Goal: Task Accomplishment & Management: Manage account settings

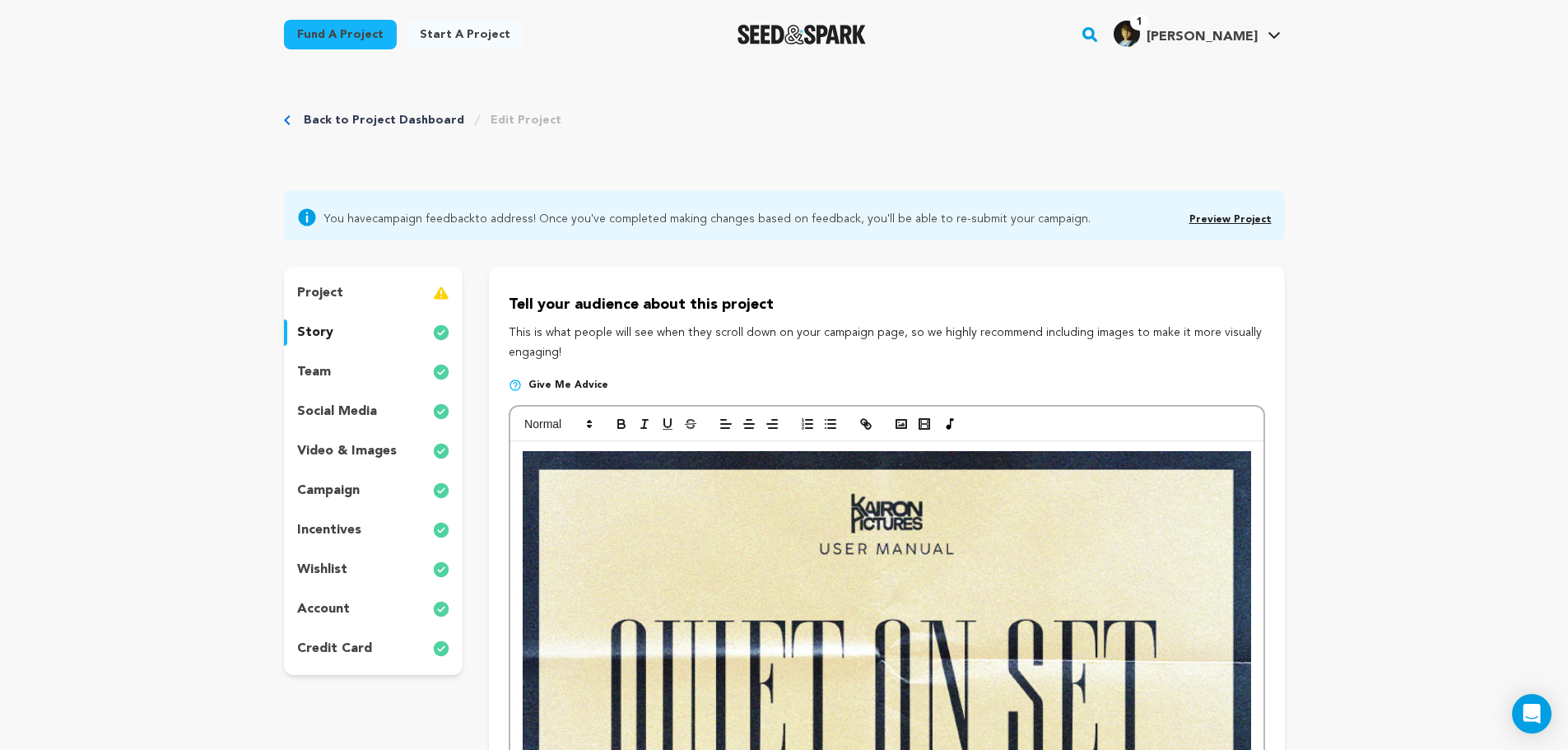
click at [344, 295] on div "project" at bounding box center [374, 293] width 180 height 26
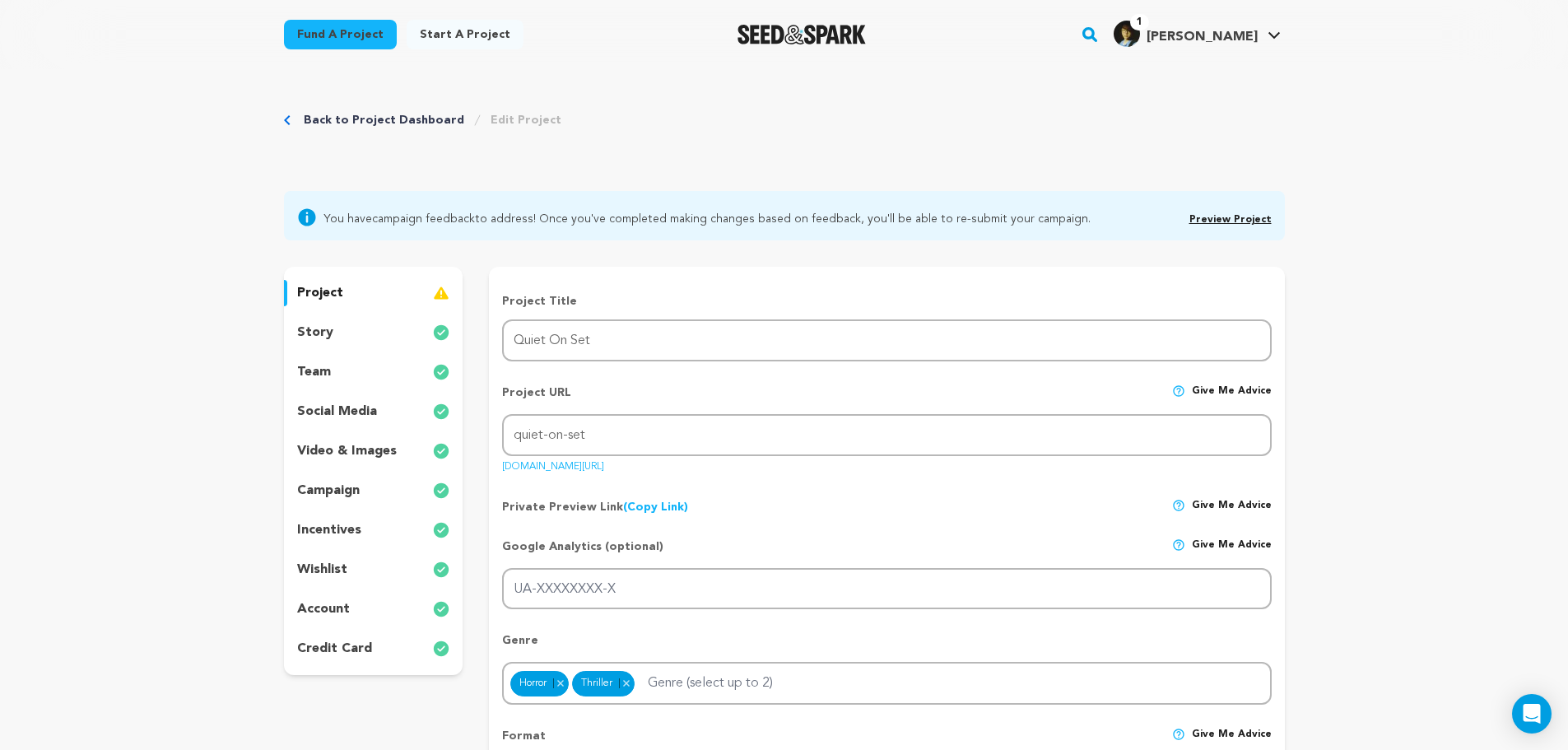
click at [358, 363] on div "team" at bounding box center [374, 371] width 180 height 26
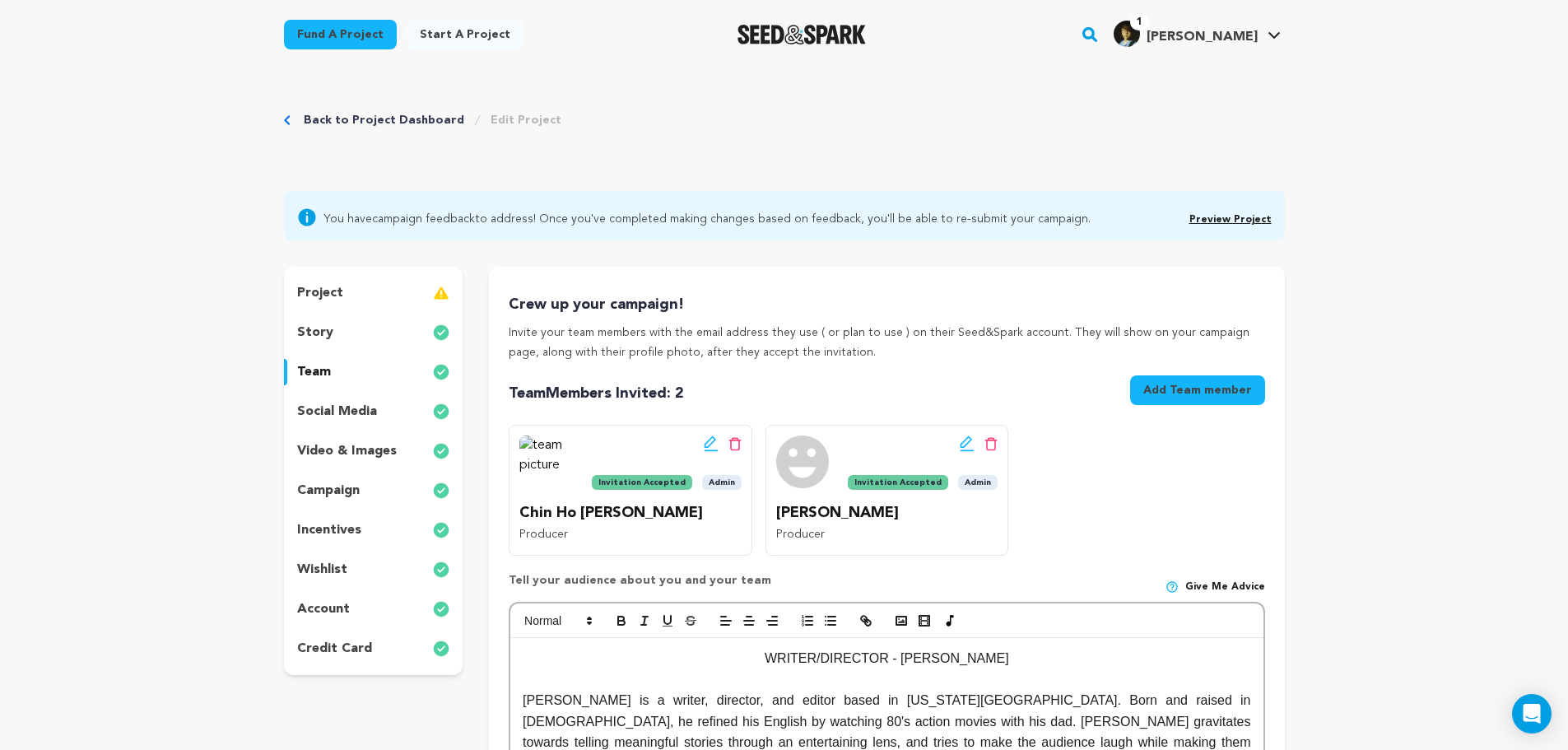
click at [360, 337] on div "story" at bounding box center [374, 332] width 180 height 26
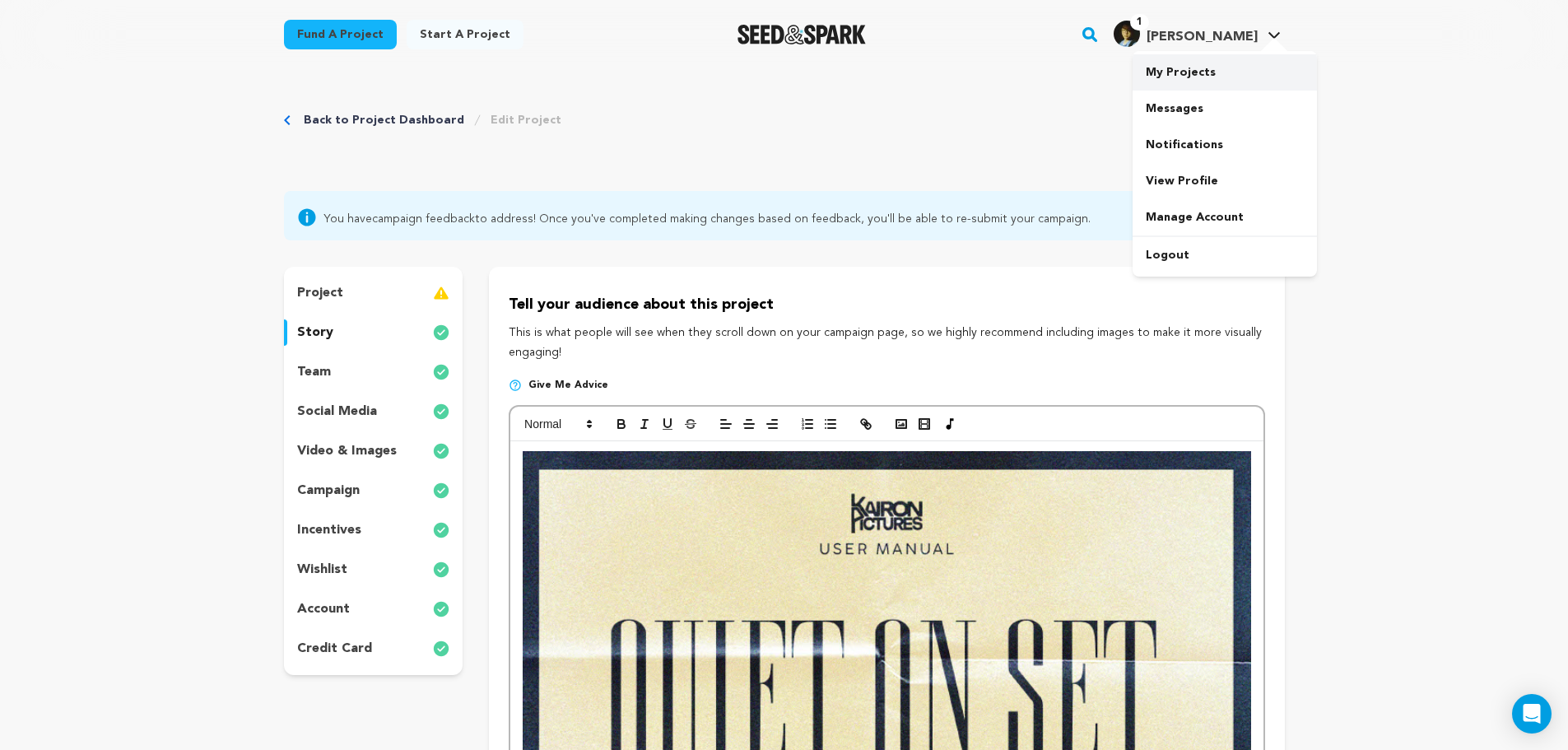
click at [1227, 71] on link "My Projects" at bounding box center [1224, 72] width 185 height 36
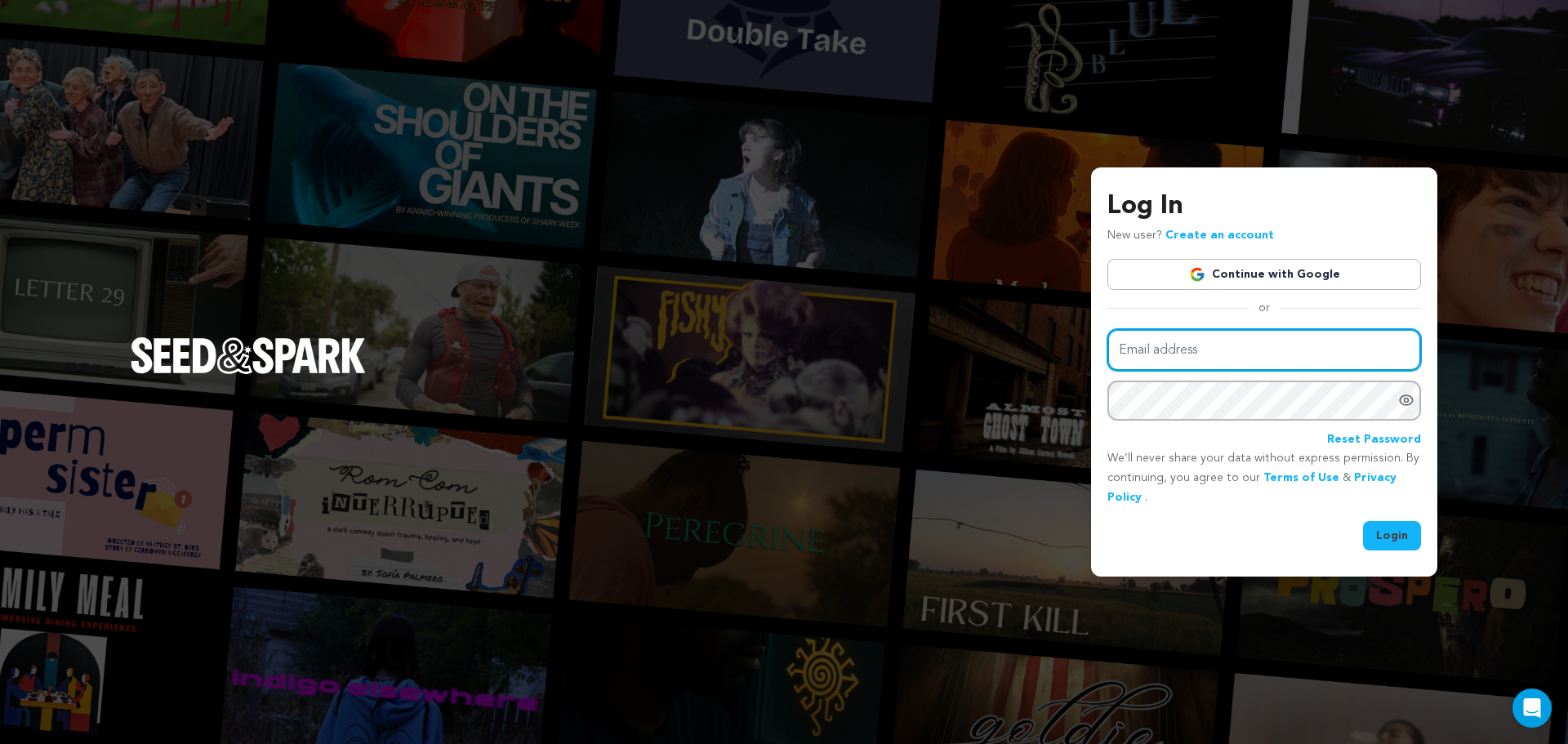
type input "keithleungfilm@gmail.com"
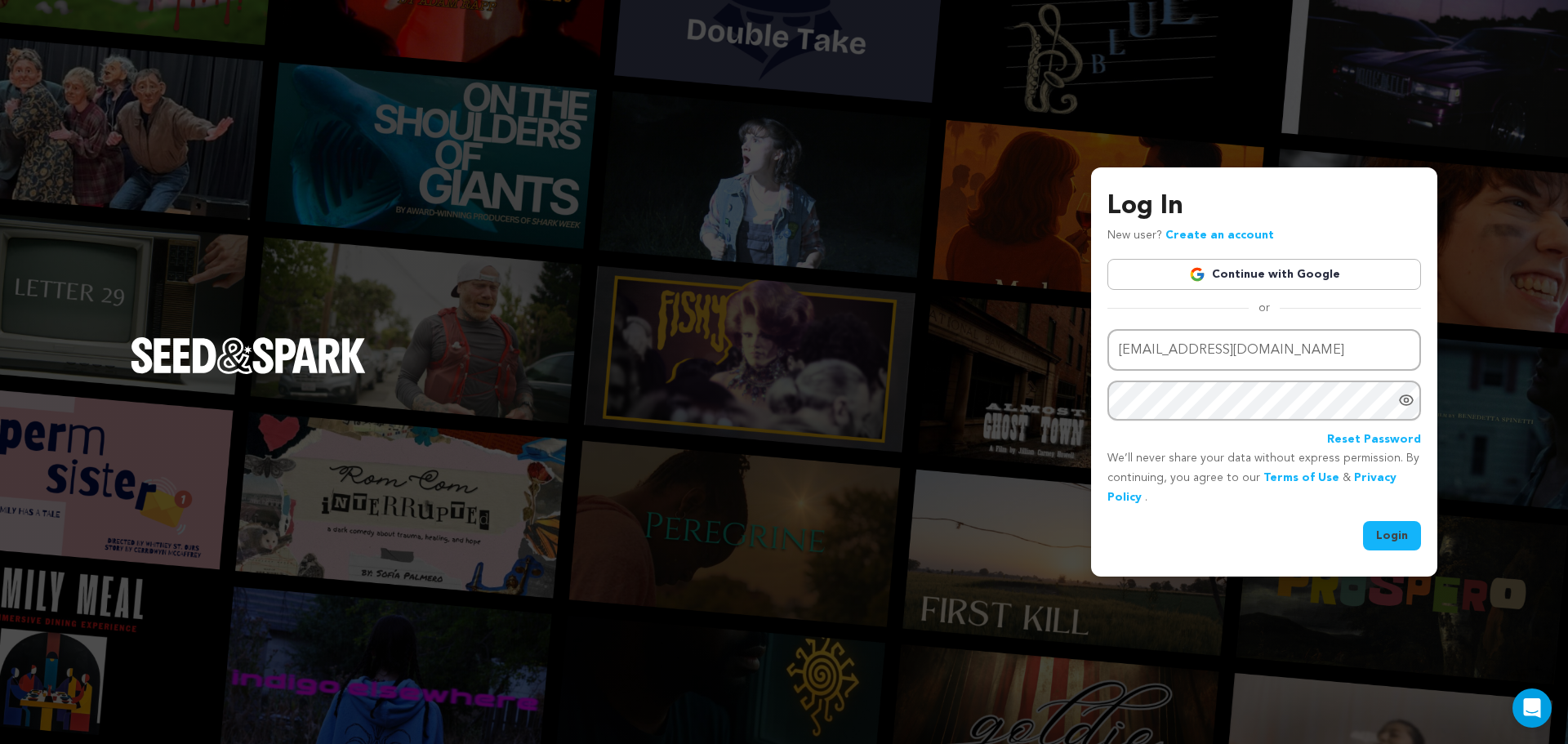
click at [1384, 533] on button "Login" at bounding box center [1392, 535] width 58 height 30
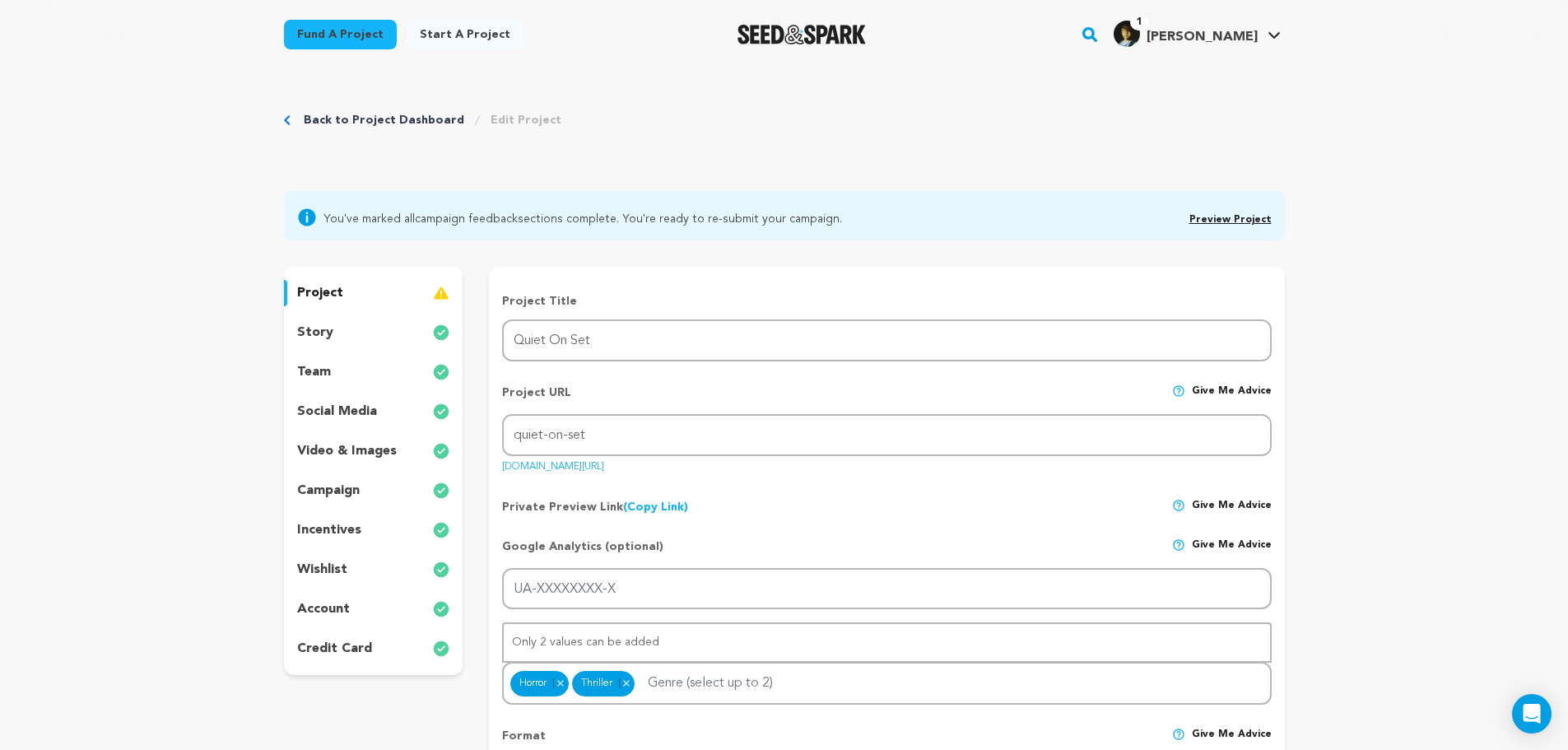
click at [357, 332] on div "story" at bounding box center [374, 332] width 180 height 26
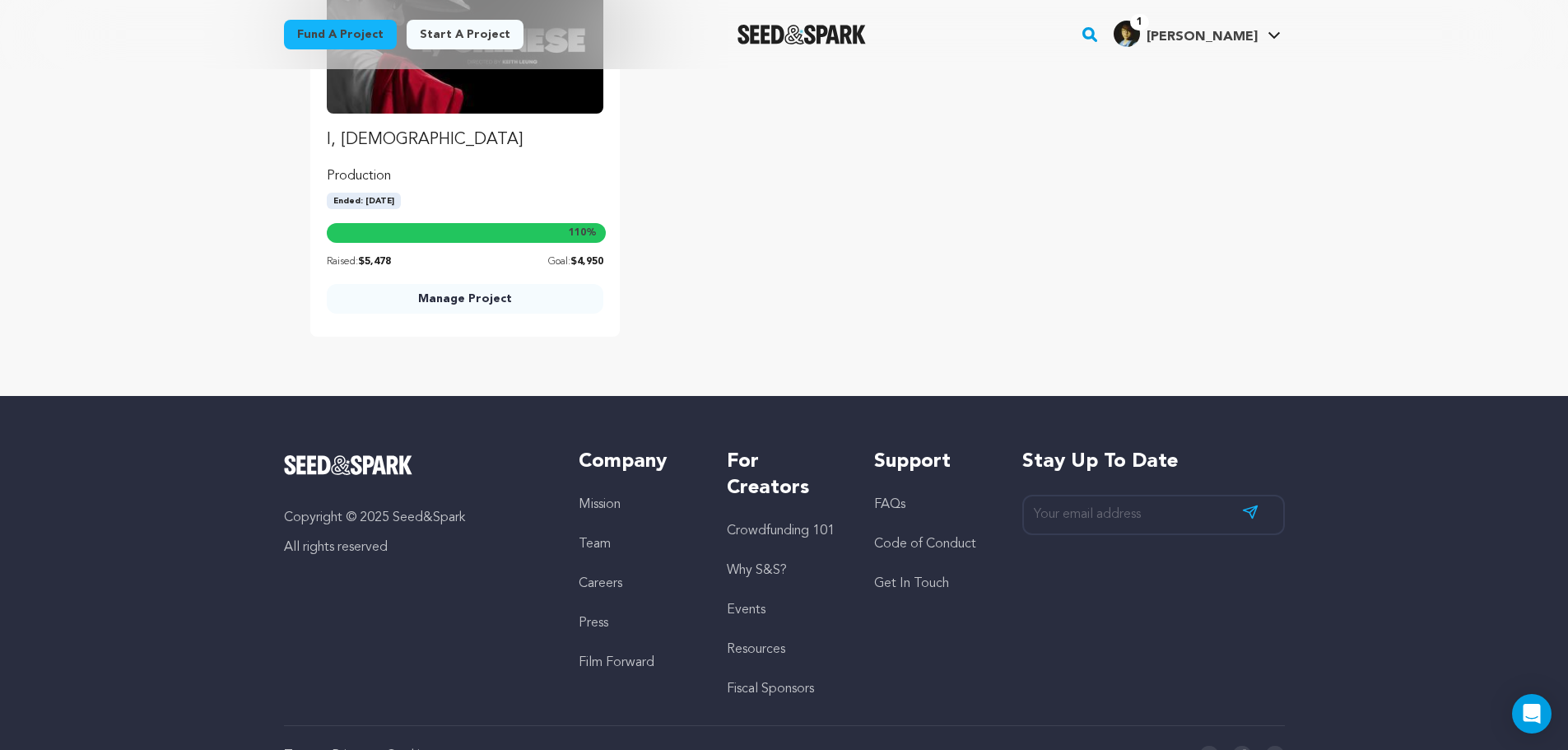
drag, startPoint x: 1295, startPoint y: 395, endPoint x: 1318, endPoint y: 631, distance: 237.1
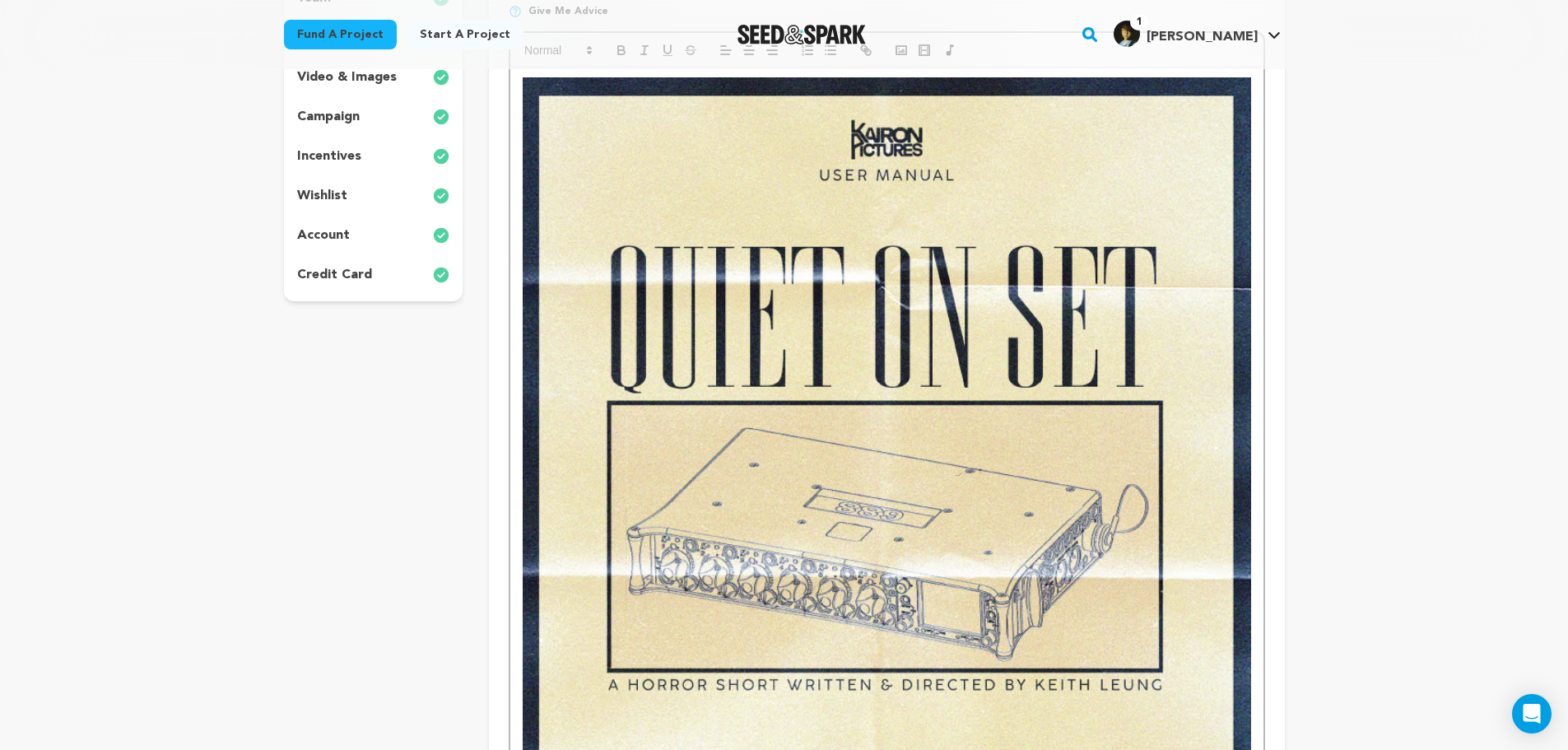
scroll to position [73, 0]
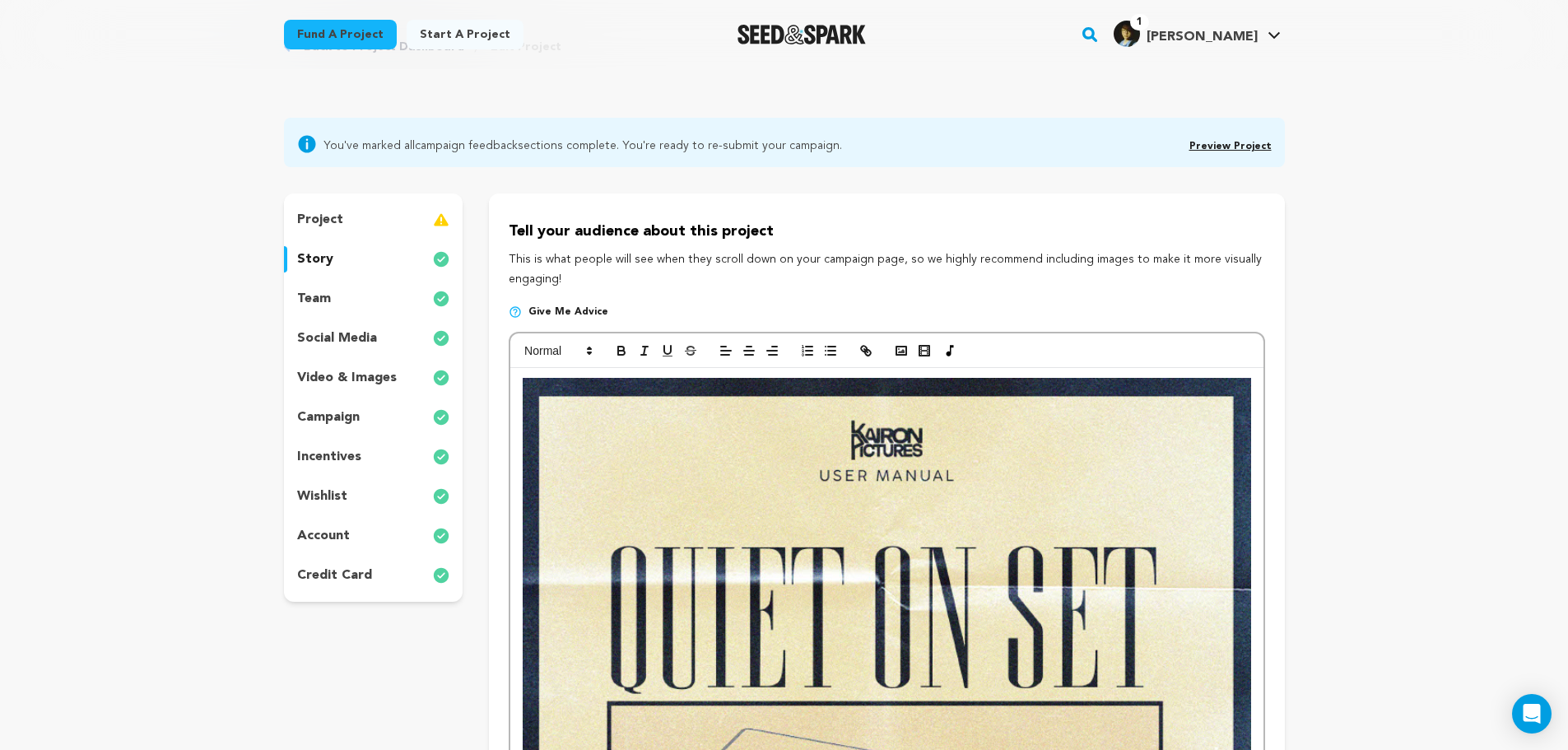
click at [336, 447] on p "incentives" at bounding box center [328, 456] width 64 height 19
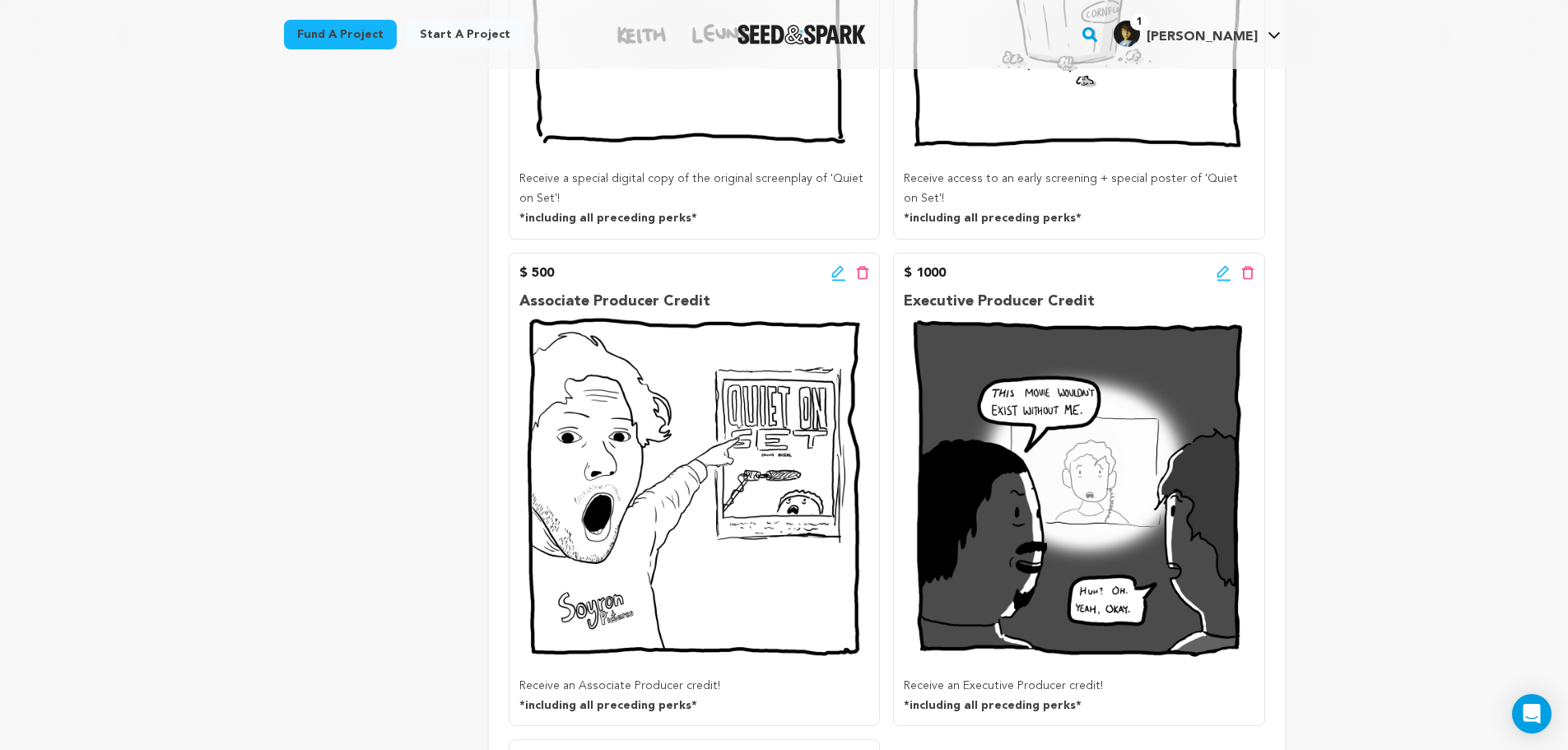
scroll to position [1637, 0]
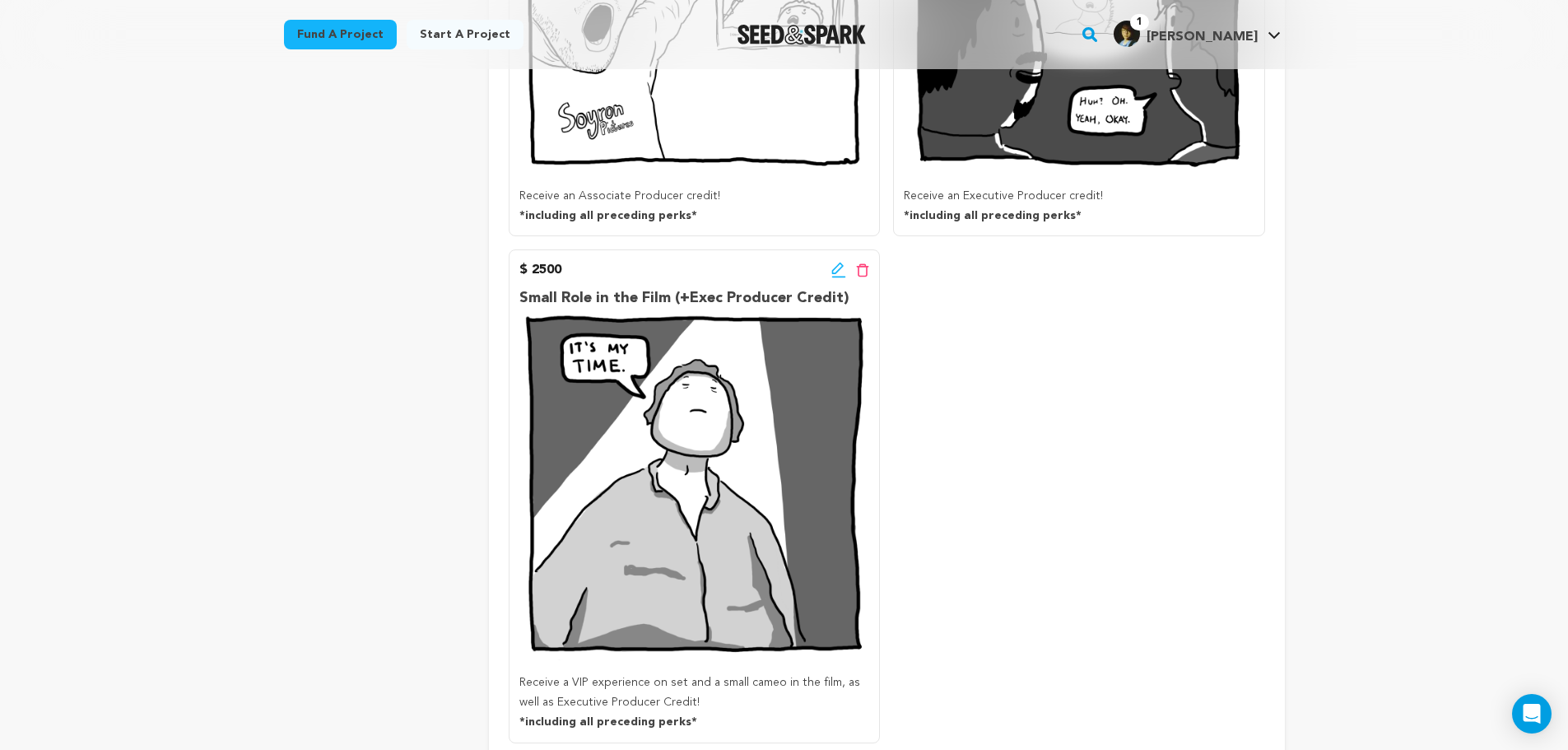
scroll to position [2213, 0]
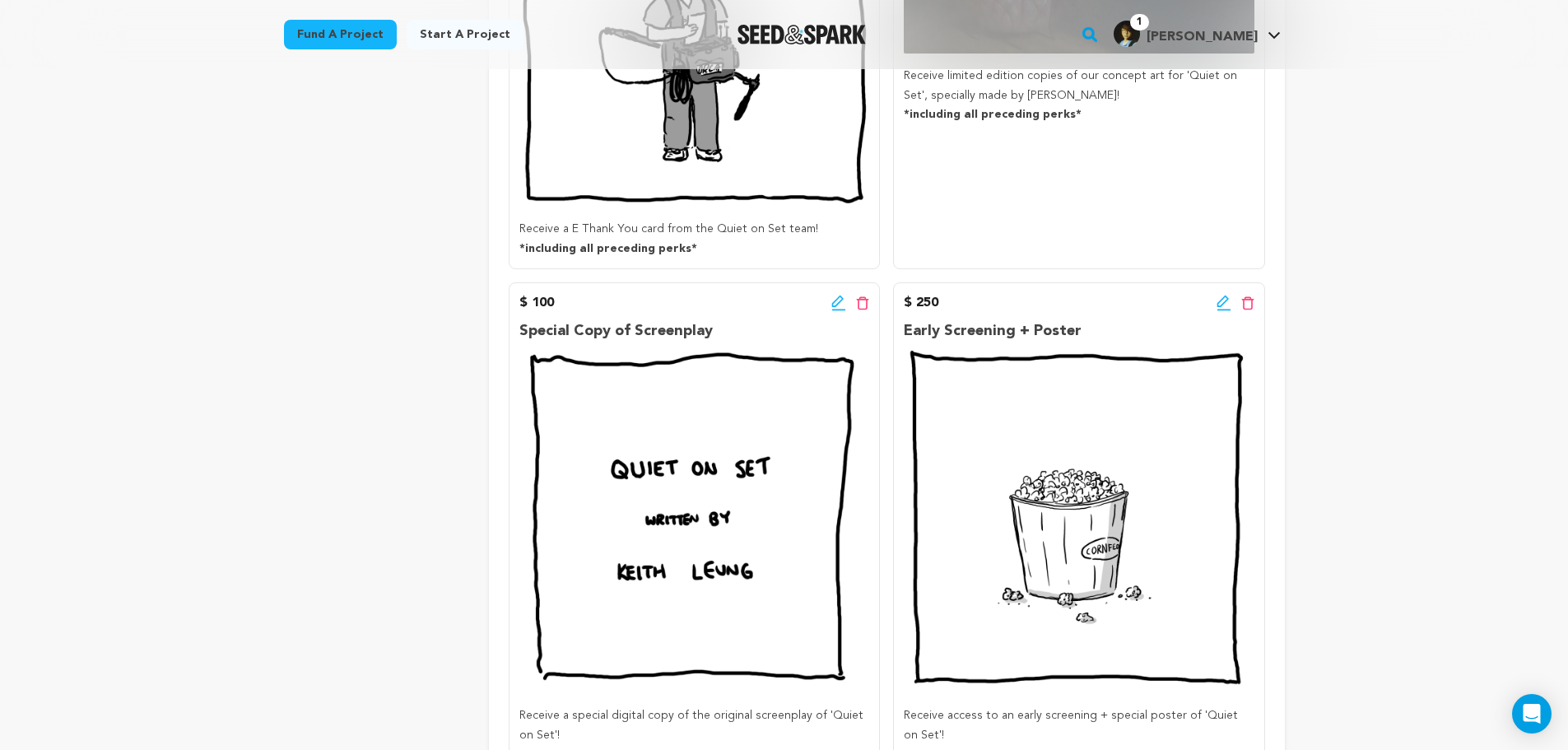
drag, startPoint x: 981, startPoint y: 569, endPoint x: 865, endPoint y: 372, distance: 228.6
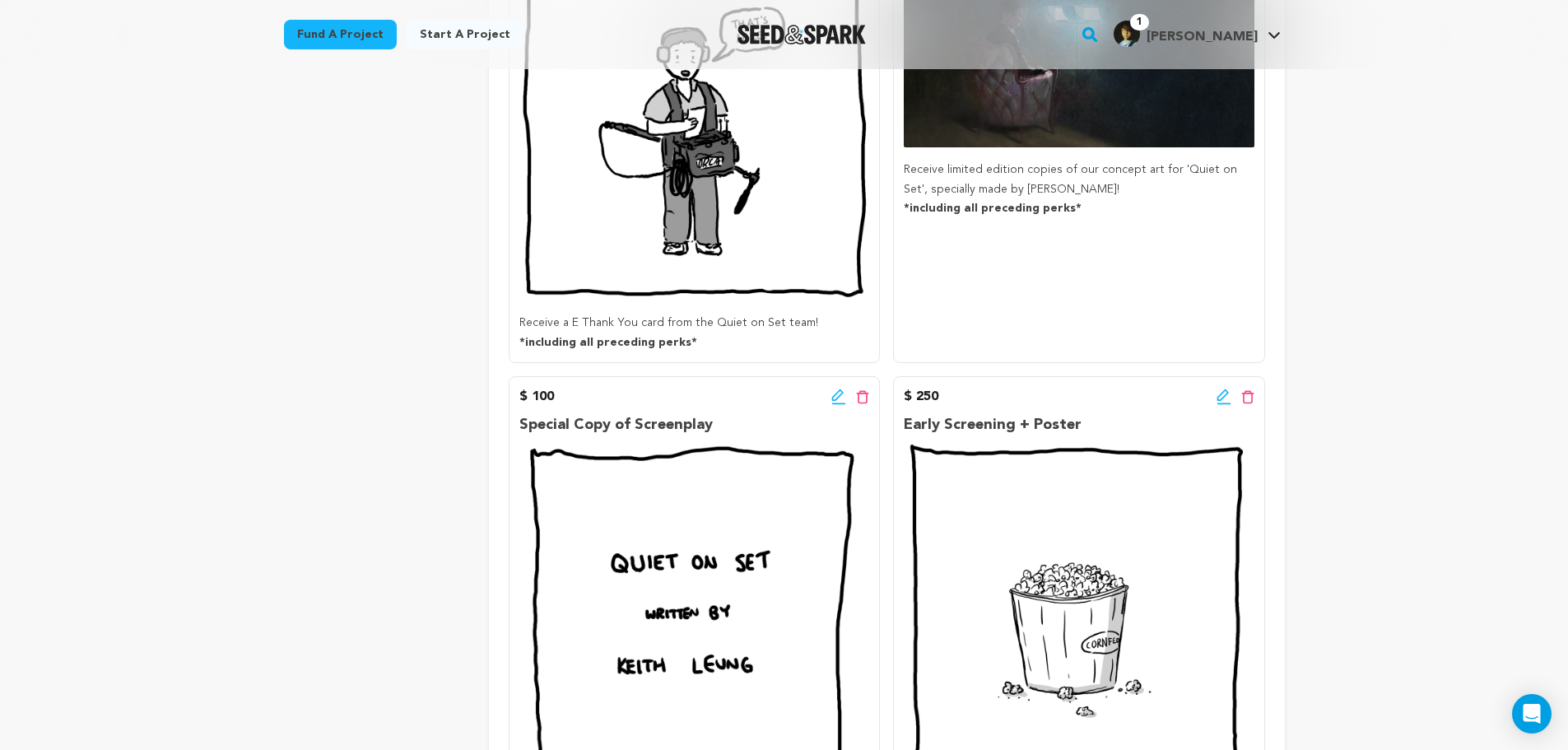
drag, startPoint x: 319, startPoint y: 617, endPoint x: 330, endPoint y: 620, distance: 11.4
click at [316, 610] on div "project story team social media video & images campaign incentives wishlist" at bounding box center [374, 591] width 180 height 2600
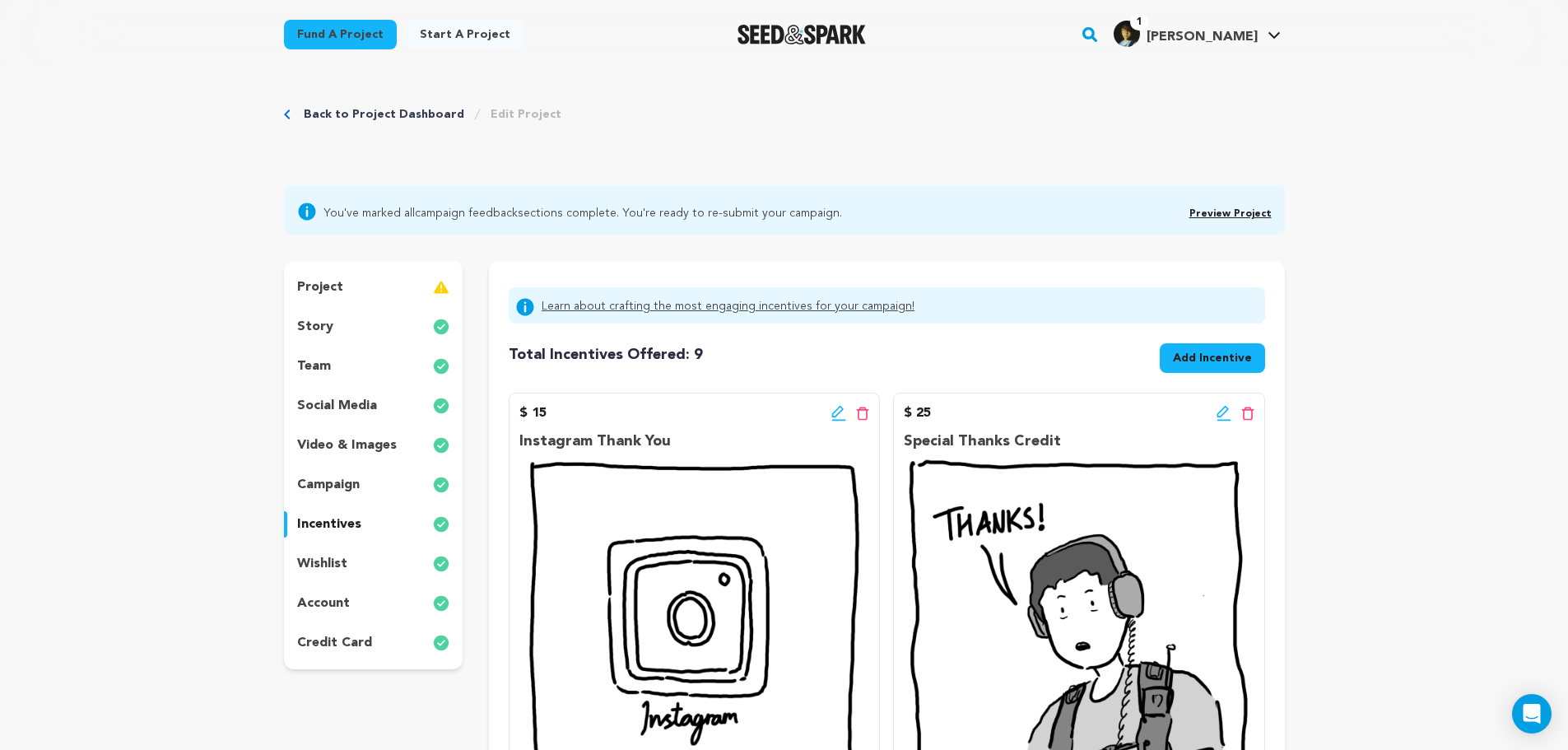
scroll to position [0, 0]
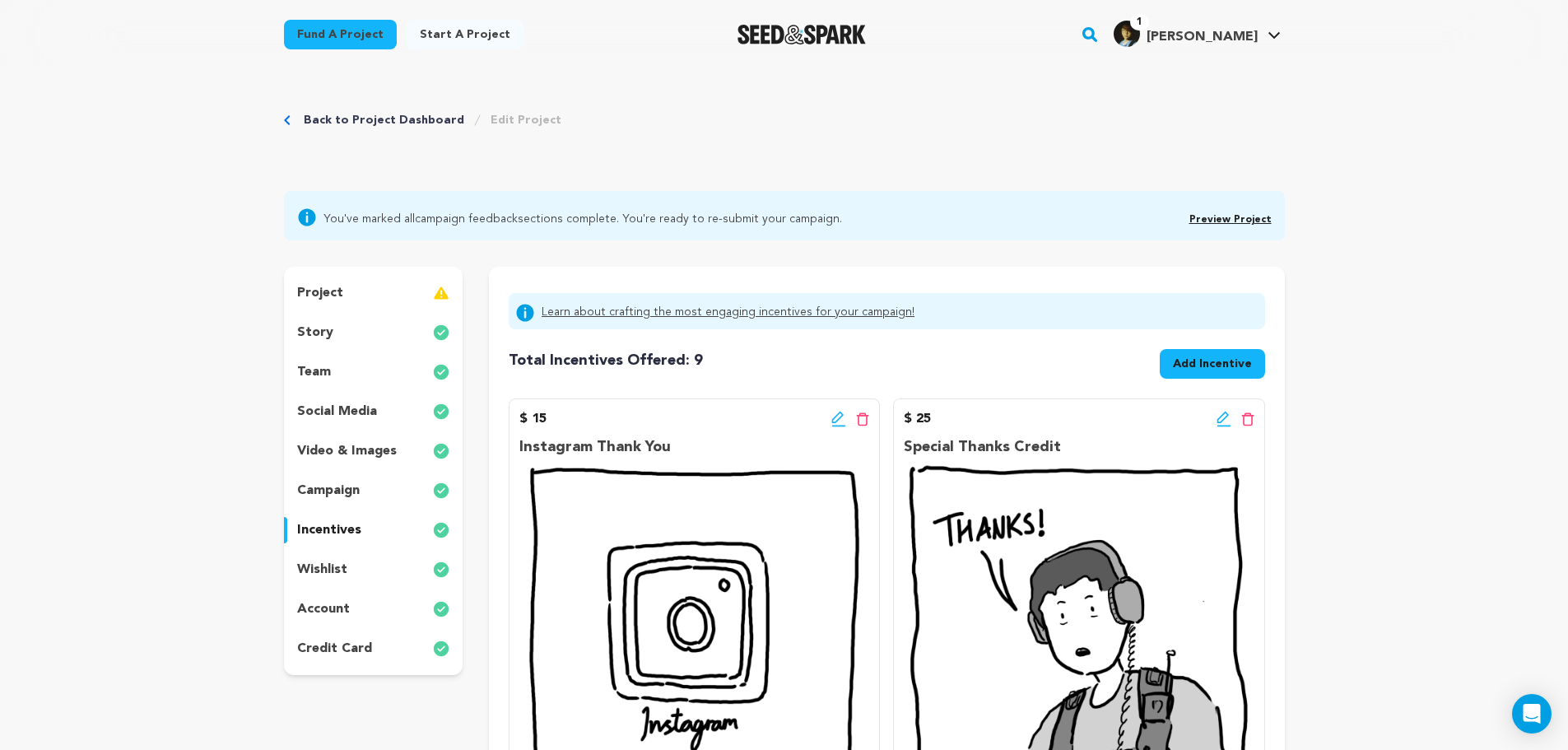
click at [336, 286] on p "project" at bounding box center [320, 293] width 46 height 19
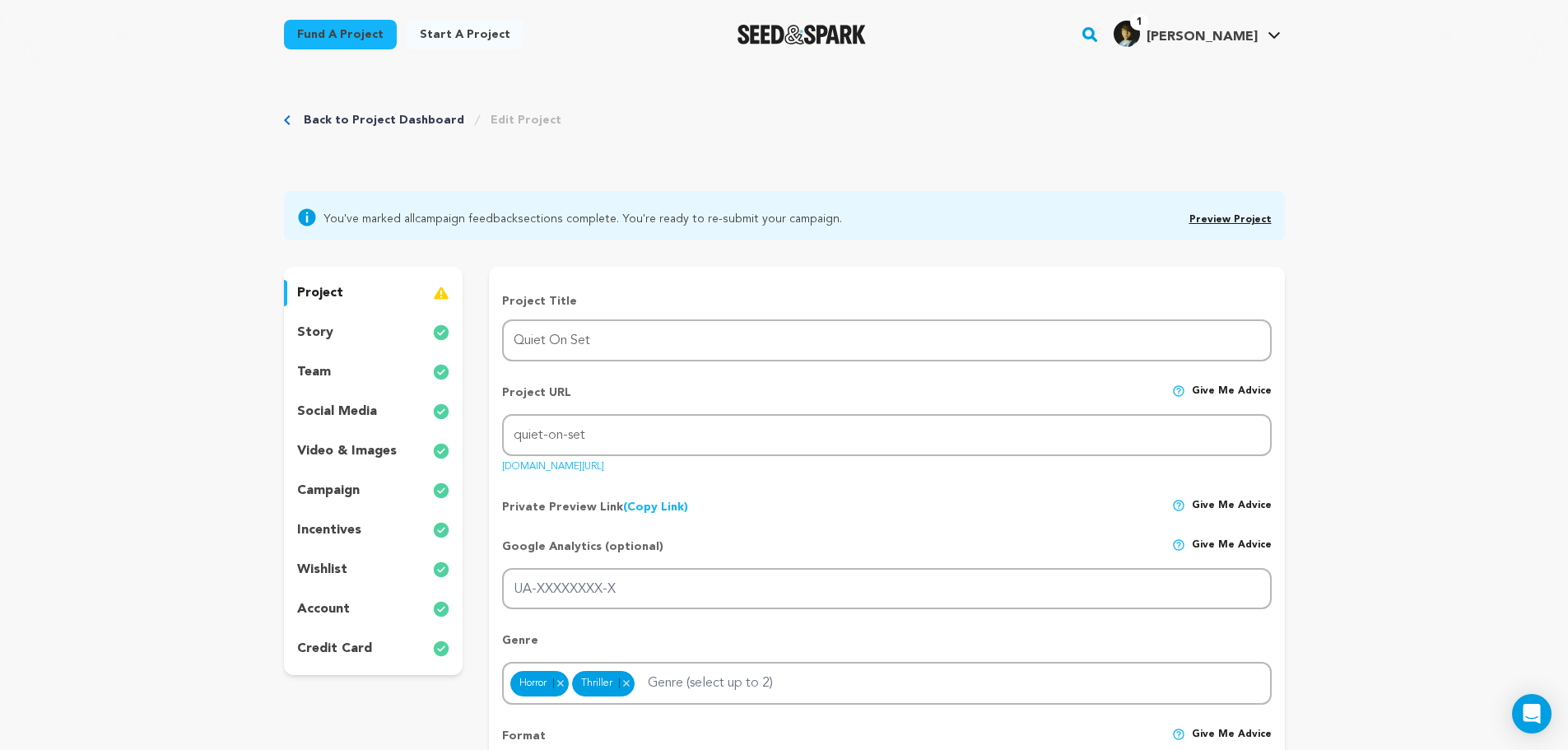
click at [358, 124] on link "Back to Project Dashboard" at bounding box center [384, 120] width 160 height 16
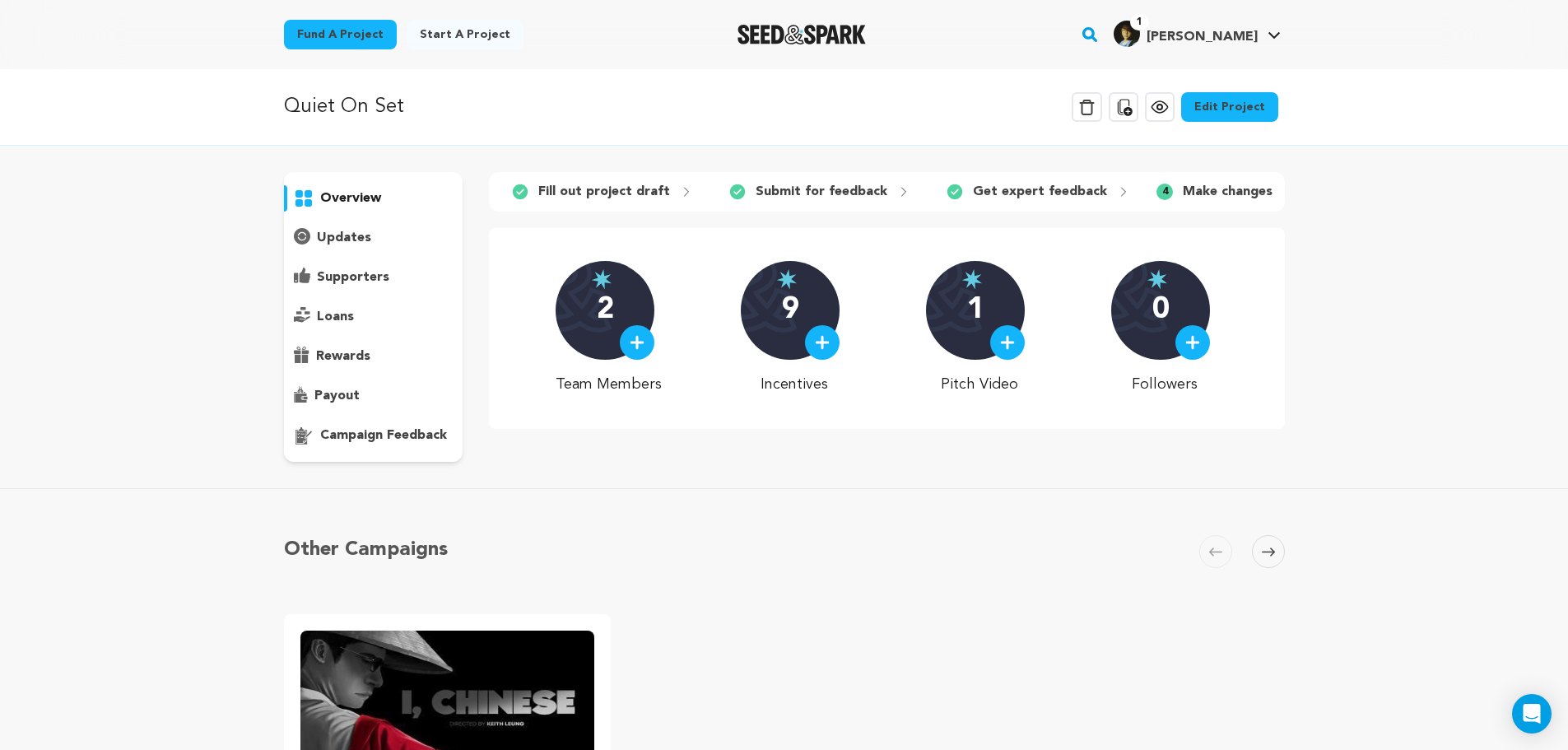
click at [366, 435] on p "campaign feedback" at bounding box center [383, 435] width 127 height 19
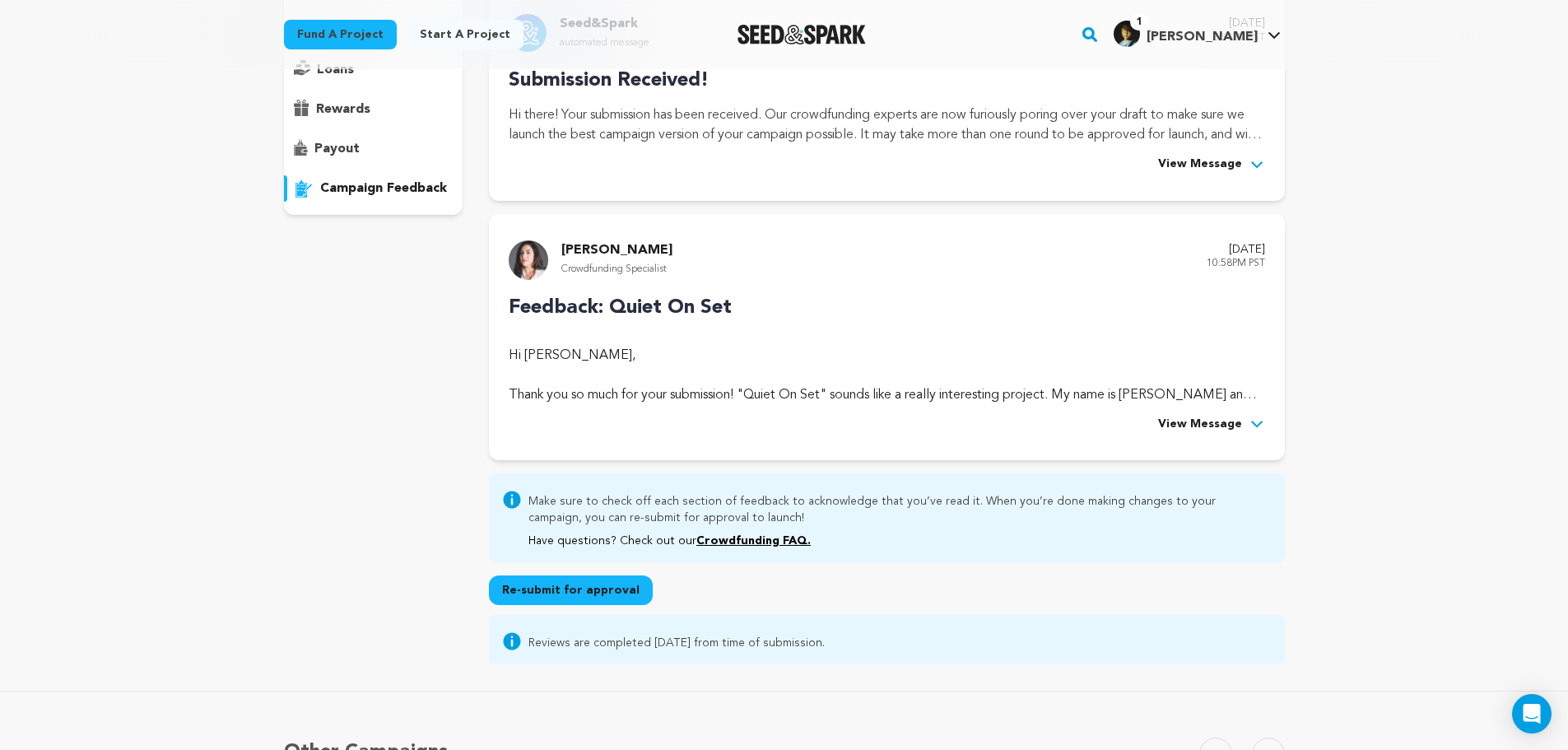
click at [1222, 420] on span "View Message" at bounding box center [1199, 424] width 84 height 19
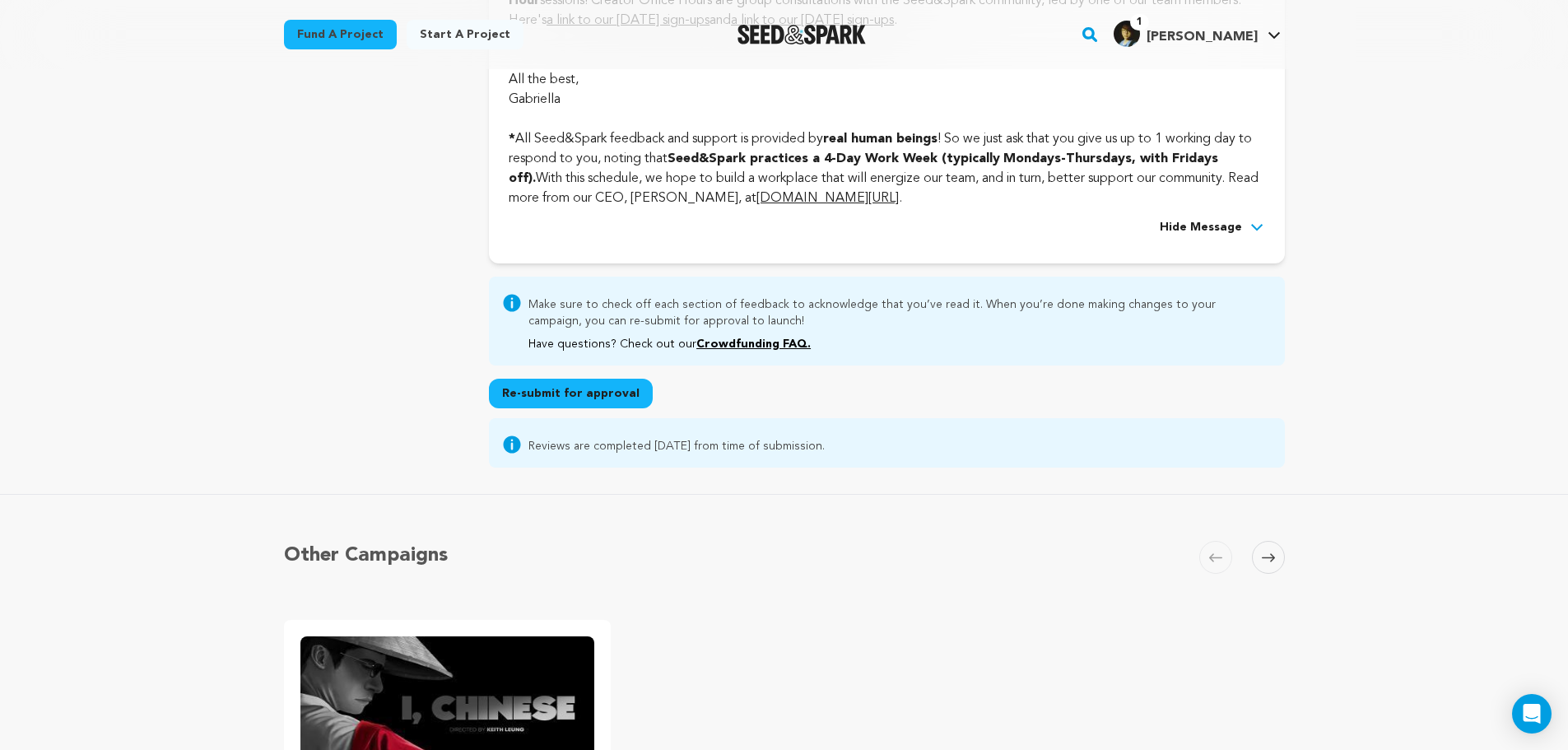
scroll to position [4610, 0]
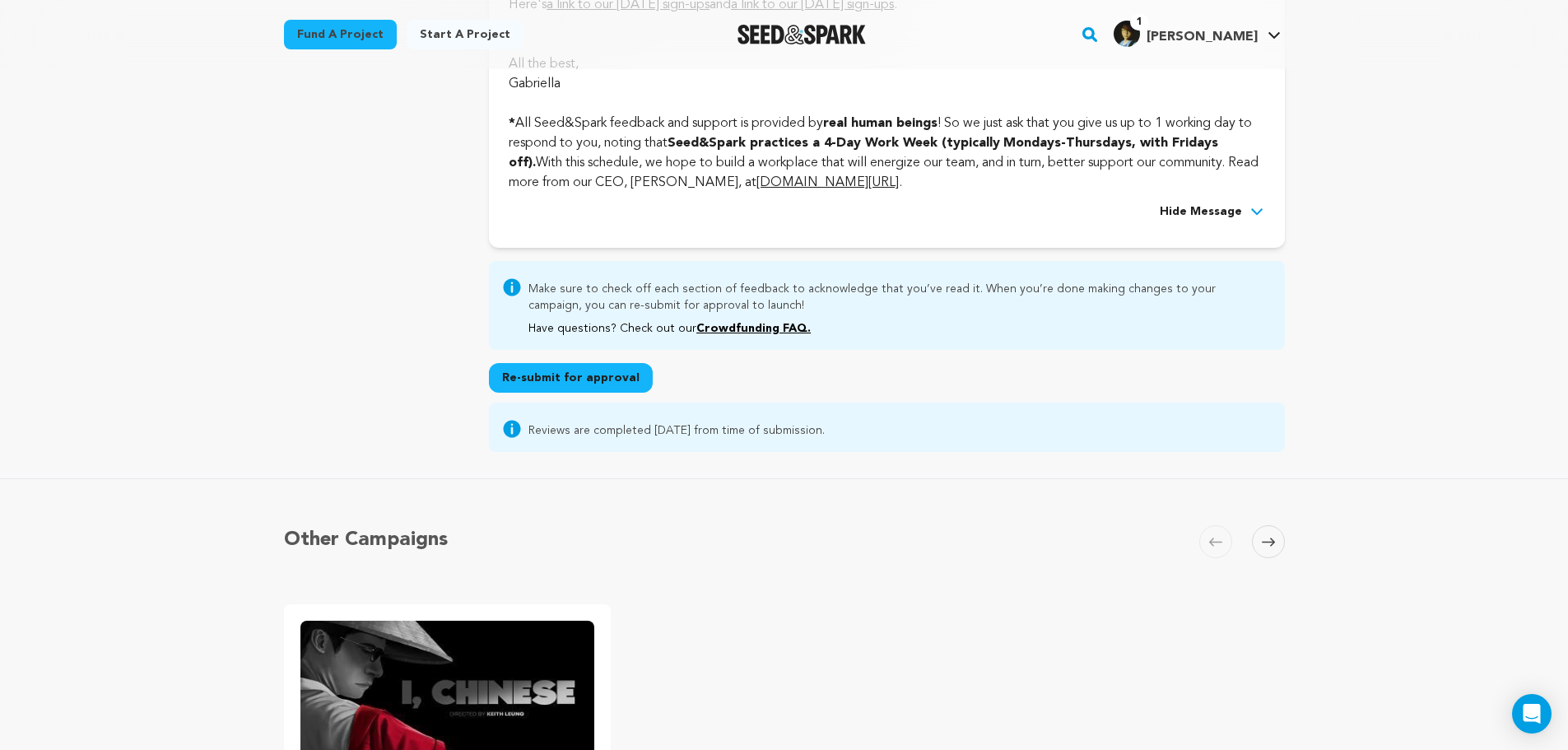
click at [575, 392] on button "Re-submit for approval" at bounding box center [570, 378] width 163 height 30
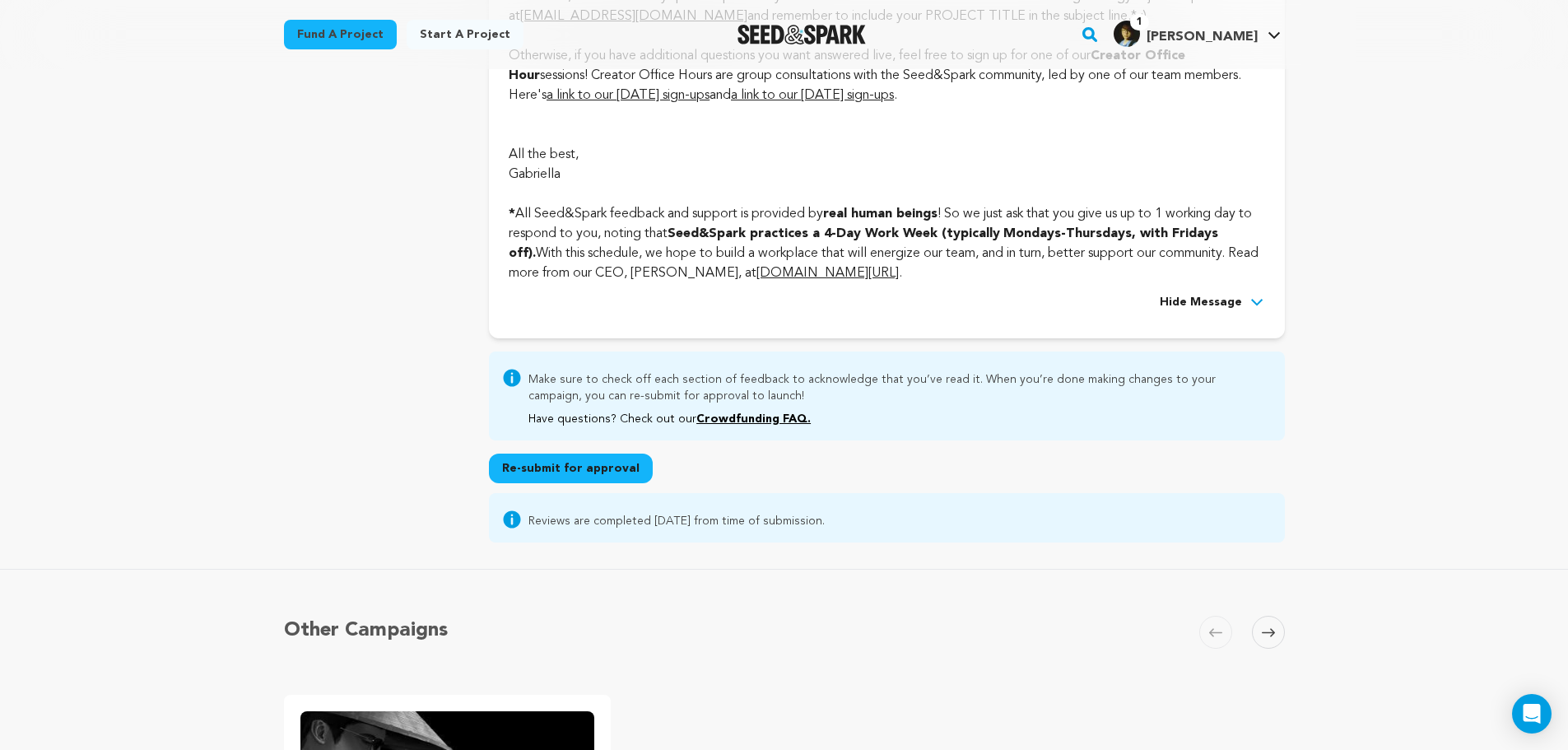
scroll to position [4527, 0]
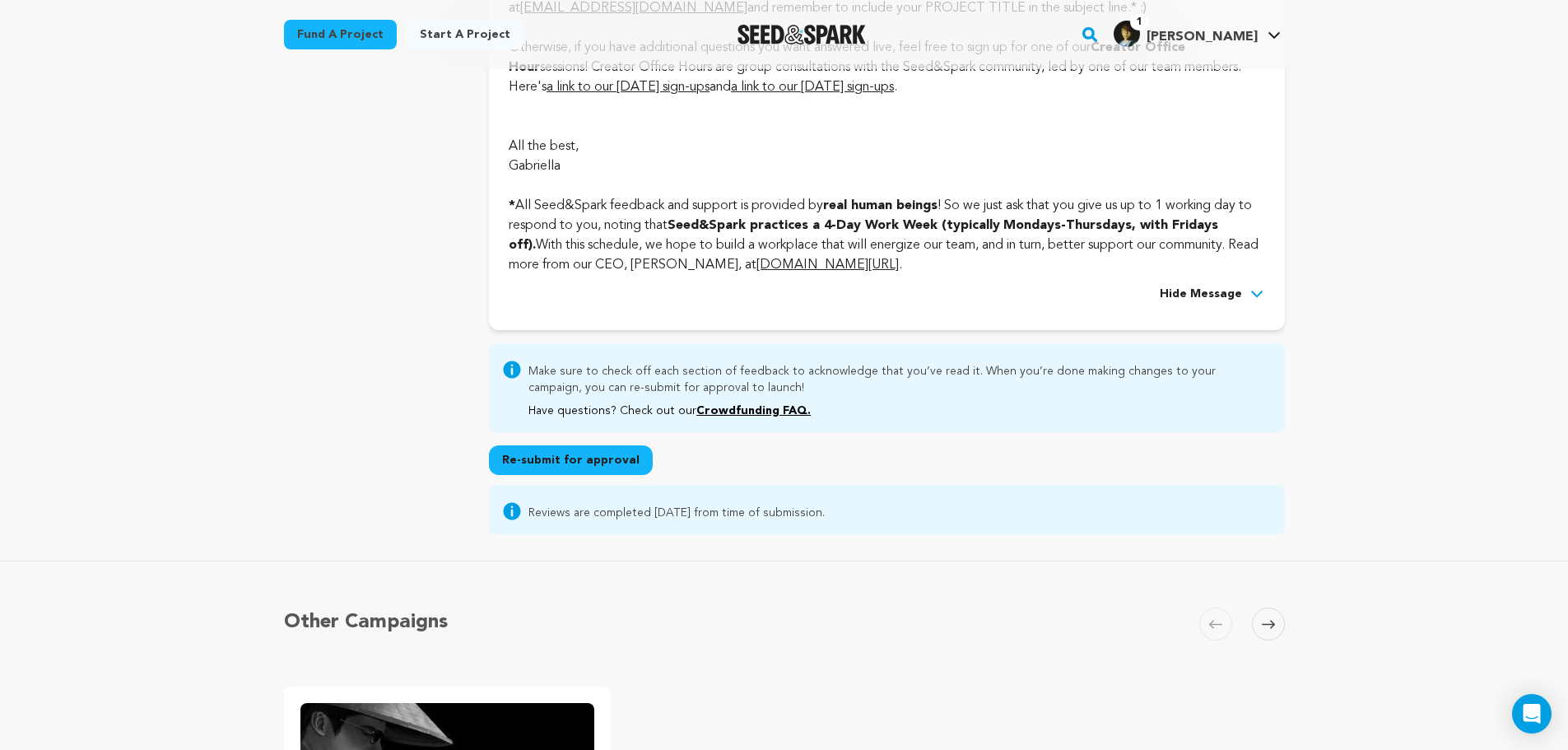
click at [789, 475] on div "Re-submit for approval" at bounding box center [886, 460] width 795 height 30
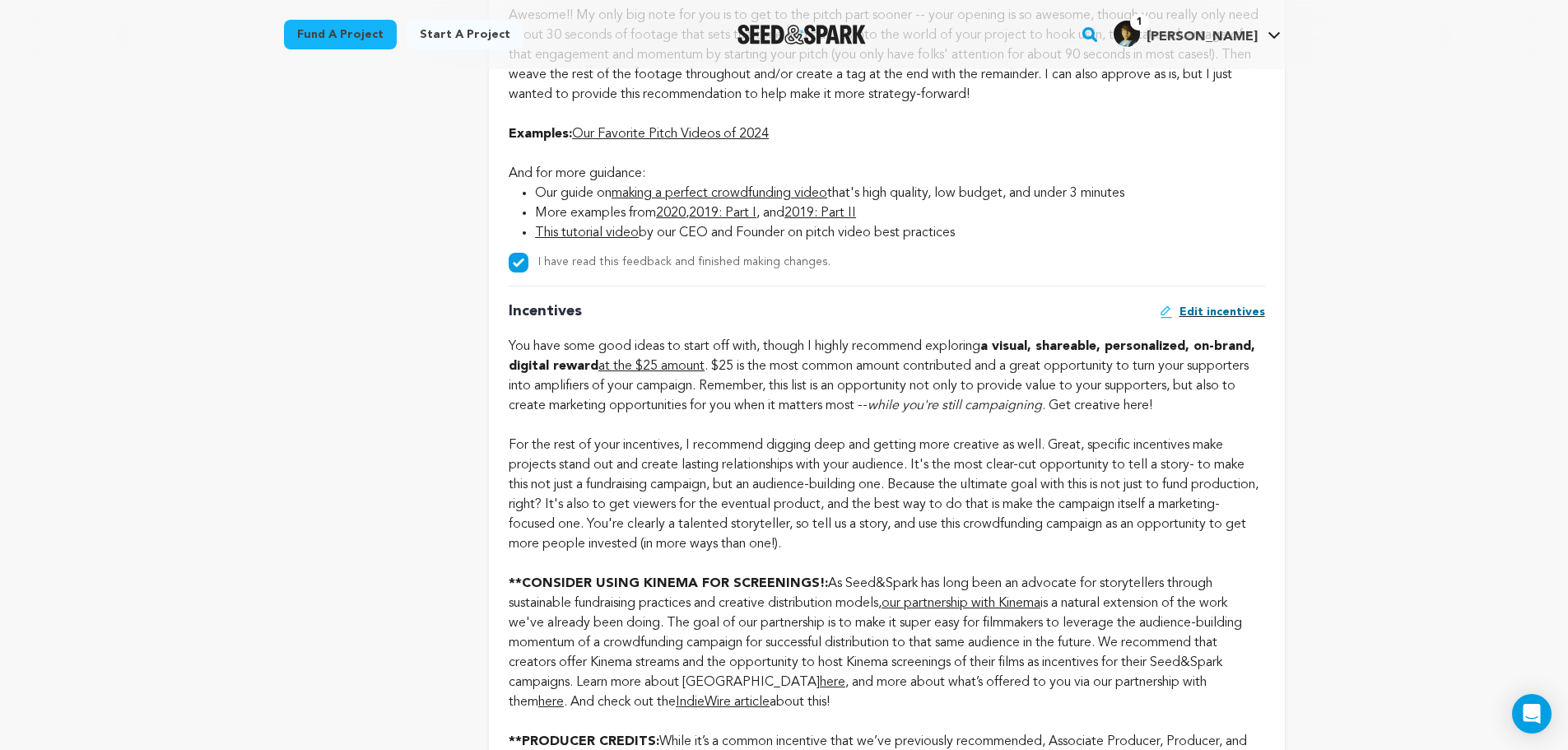
scroll to position [0, 0]
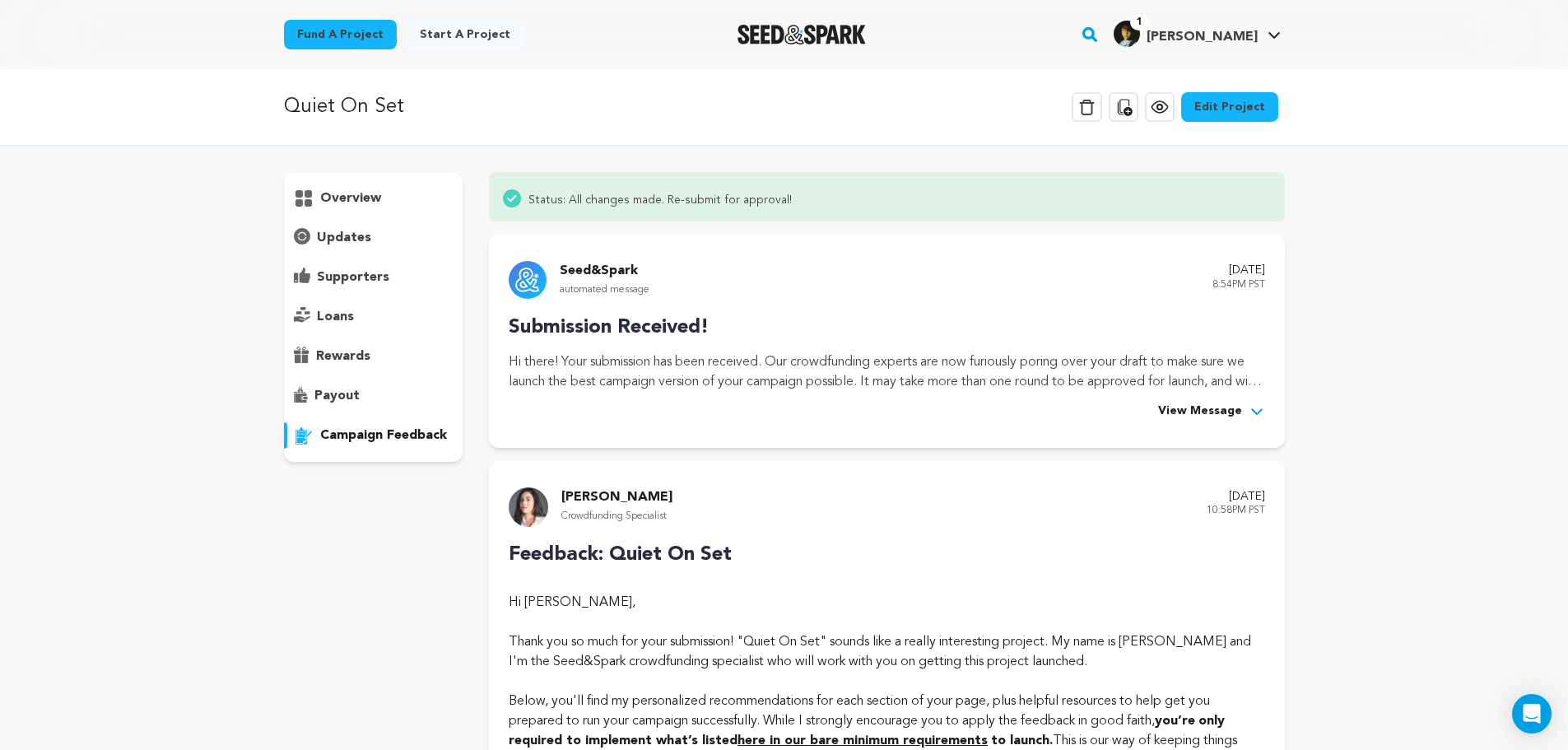
drag, startPoint x: 835, startPoint y: 508, endPoint x: 613, endPoint y: 146, distance: 424.7
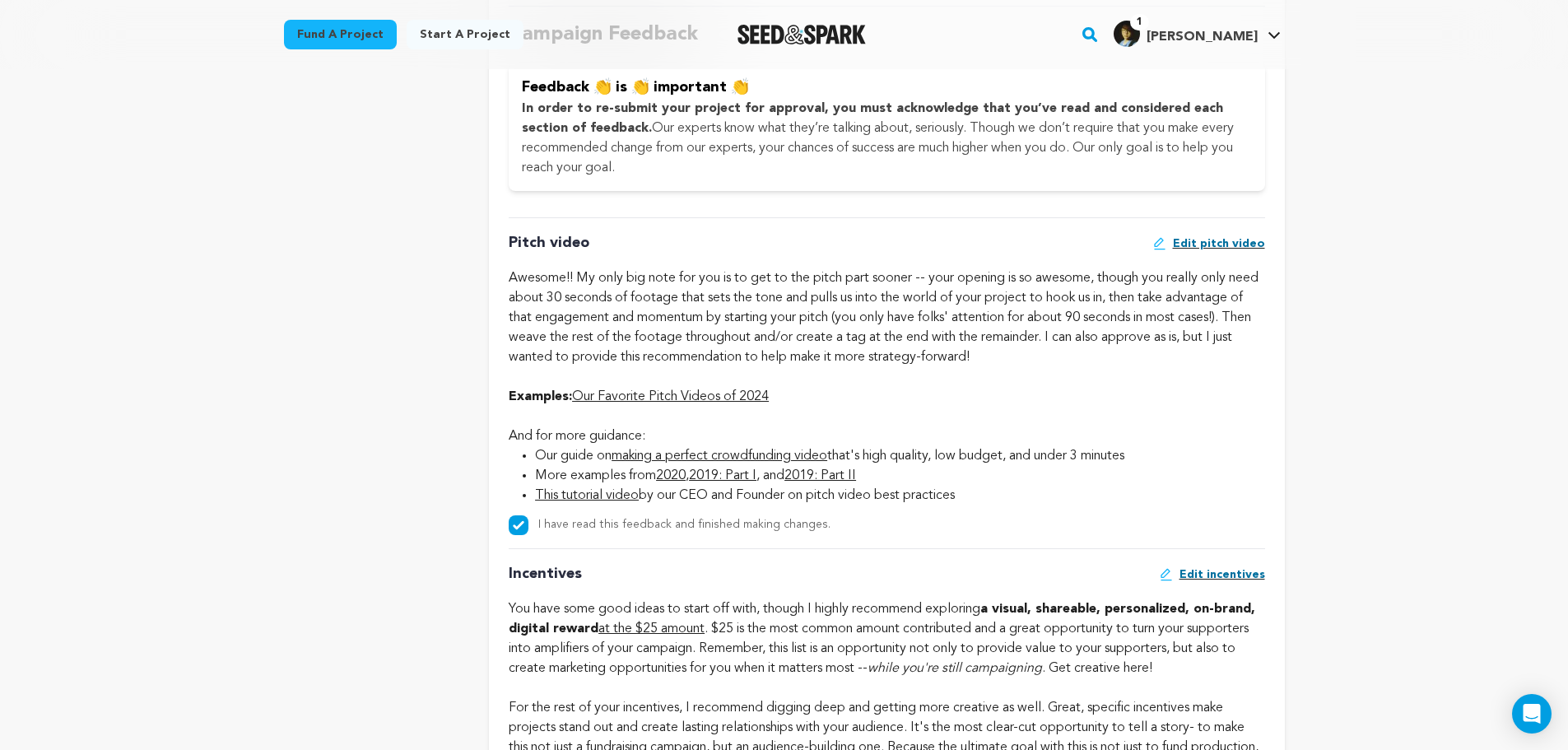
scroll to position [988, 0]
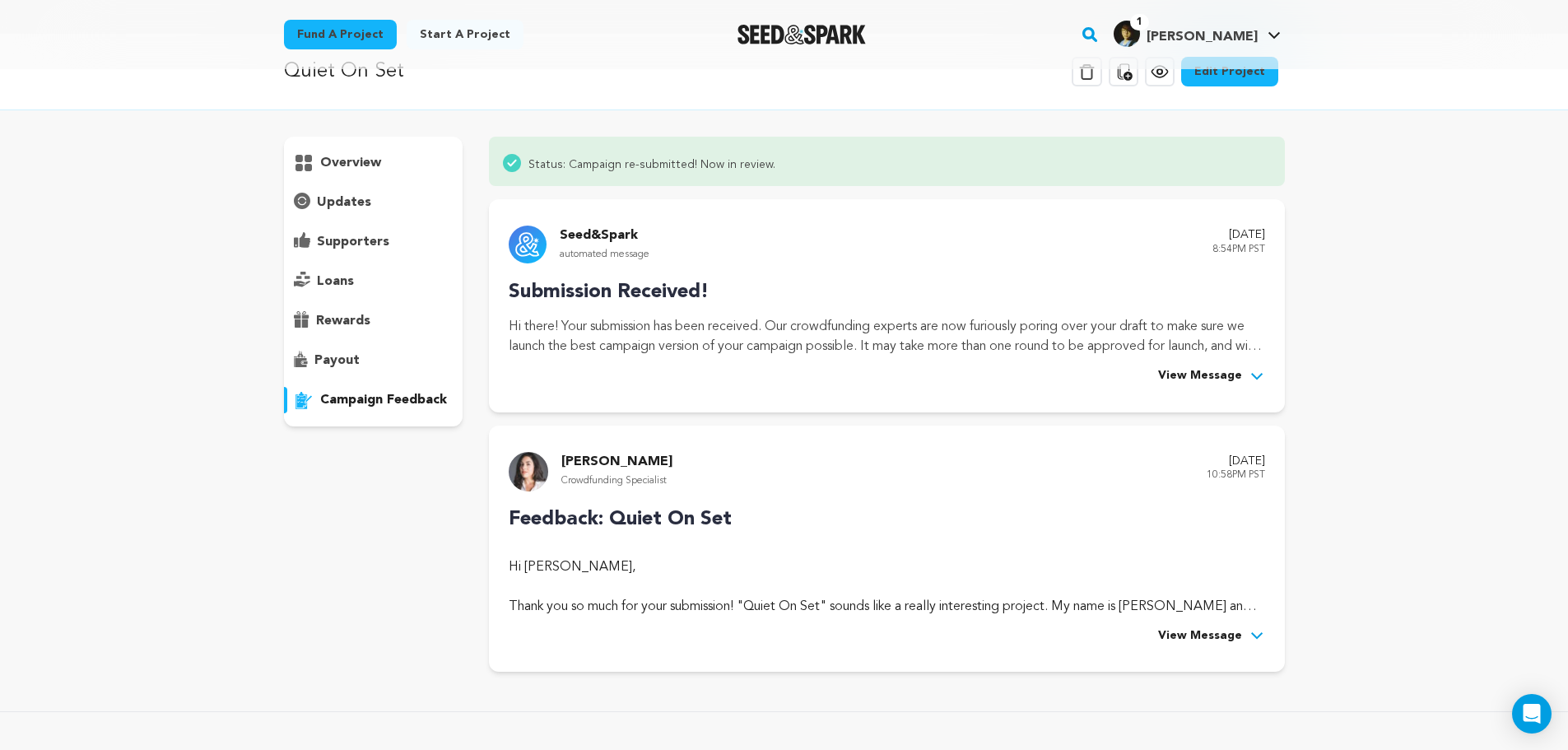
scroll to position [164, 0]
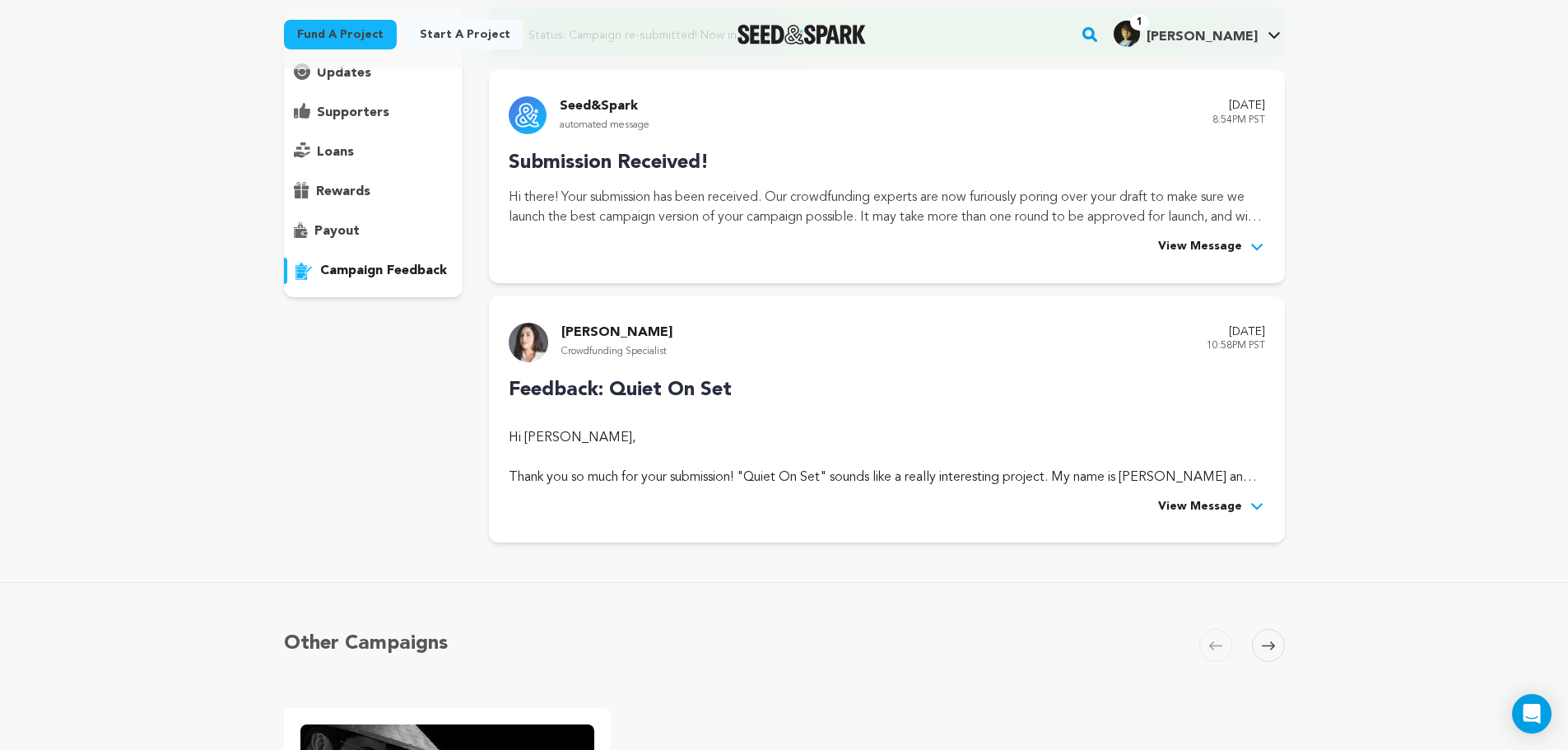
click at [1202, 505] on span "View Message" at bounding box center [1199, 506] width 84 height 19
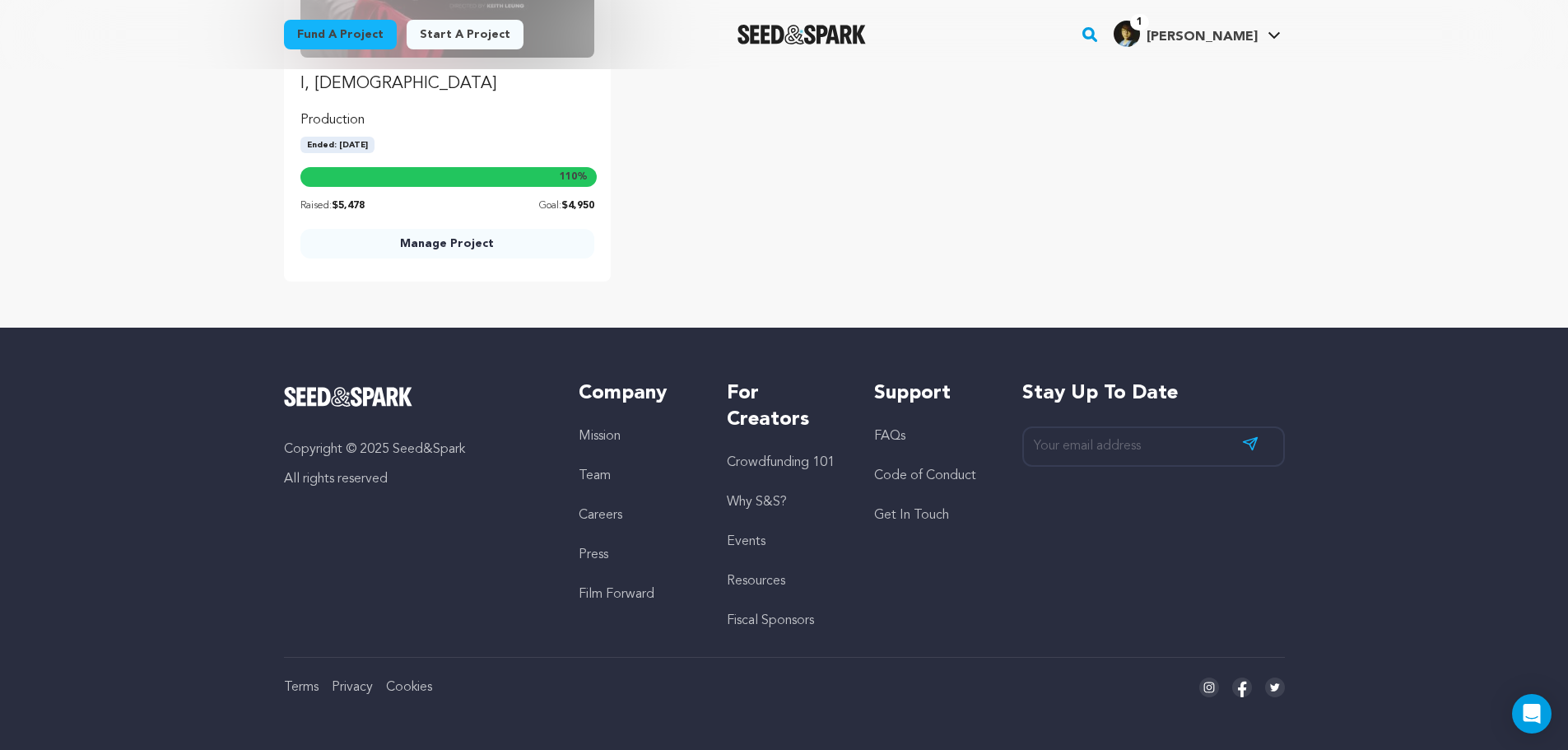
drag, startPoint x: 1031, startPoint y: 402, endPoint x: 981, endPoint y: 675, distance: 277.5
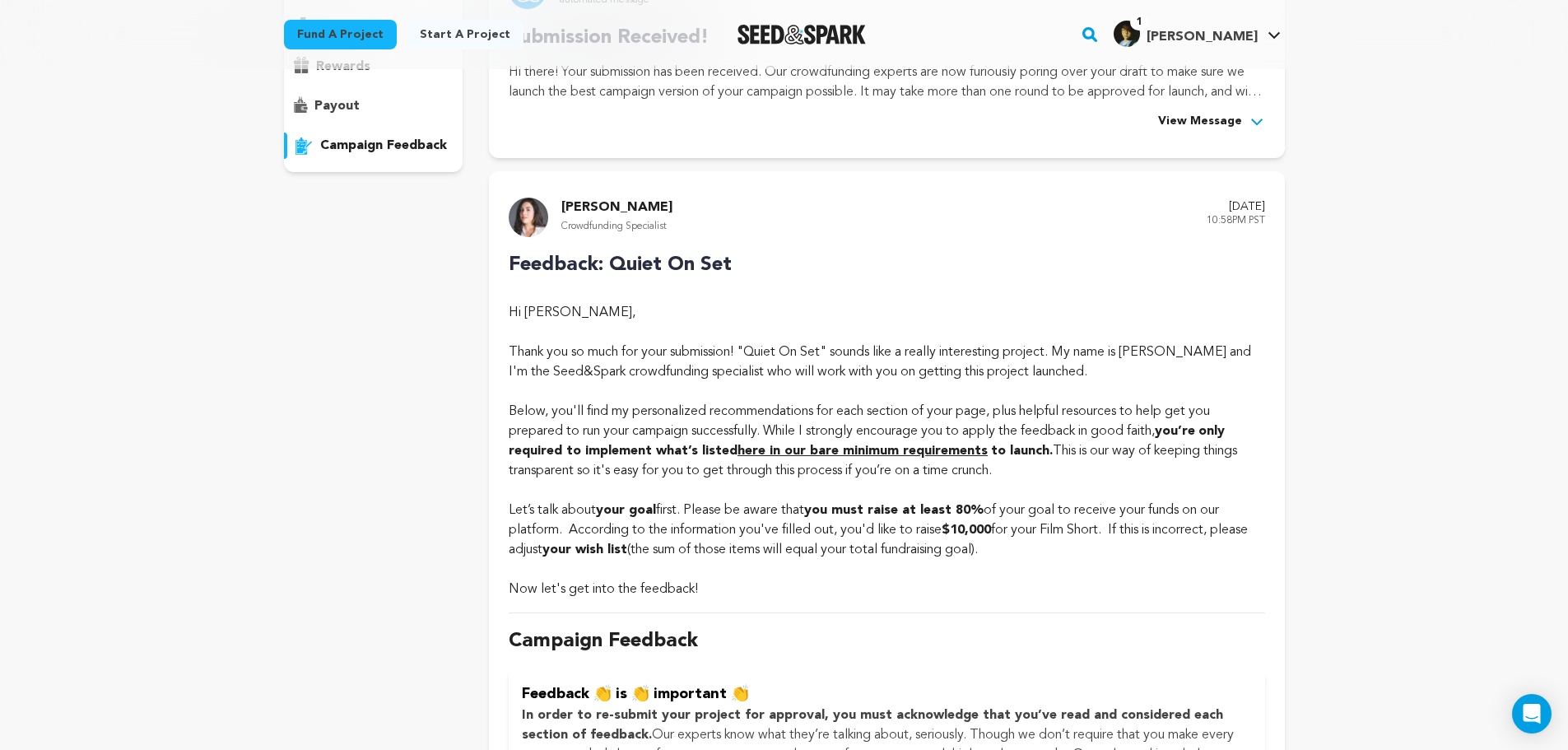
scroll to position [0, 0]
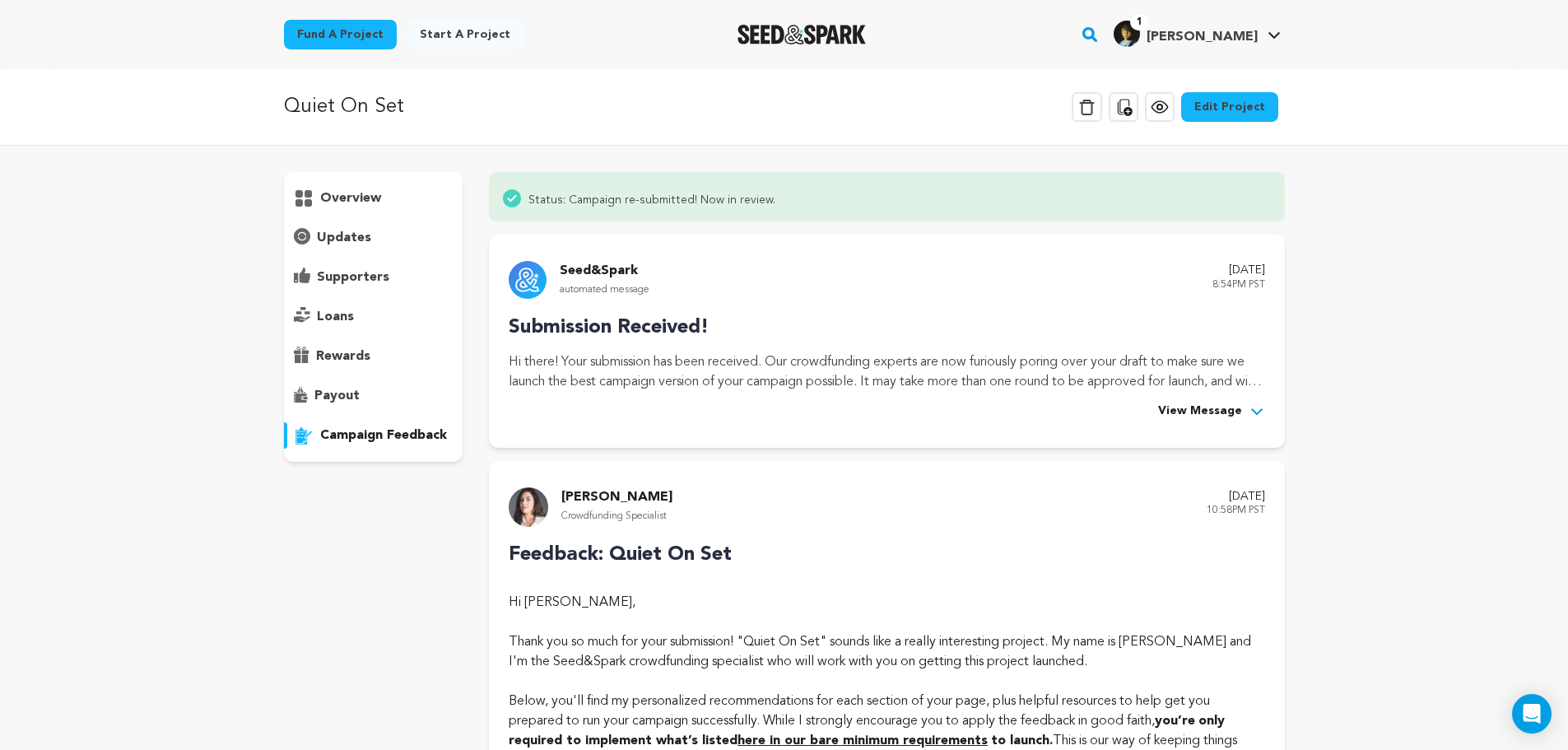
drag, startPoint x: 854, startPoint y: 534, endPoint x: 785, endPoint y: 227, distance: 314.7
click at [388, 197] on div "overview" at bounding box center [374, 198] width 180 height 26
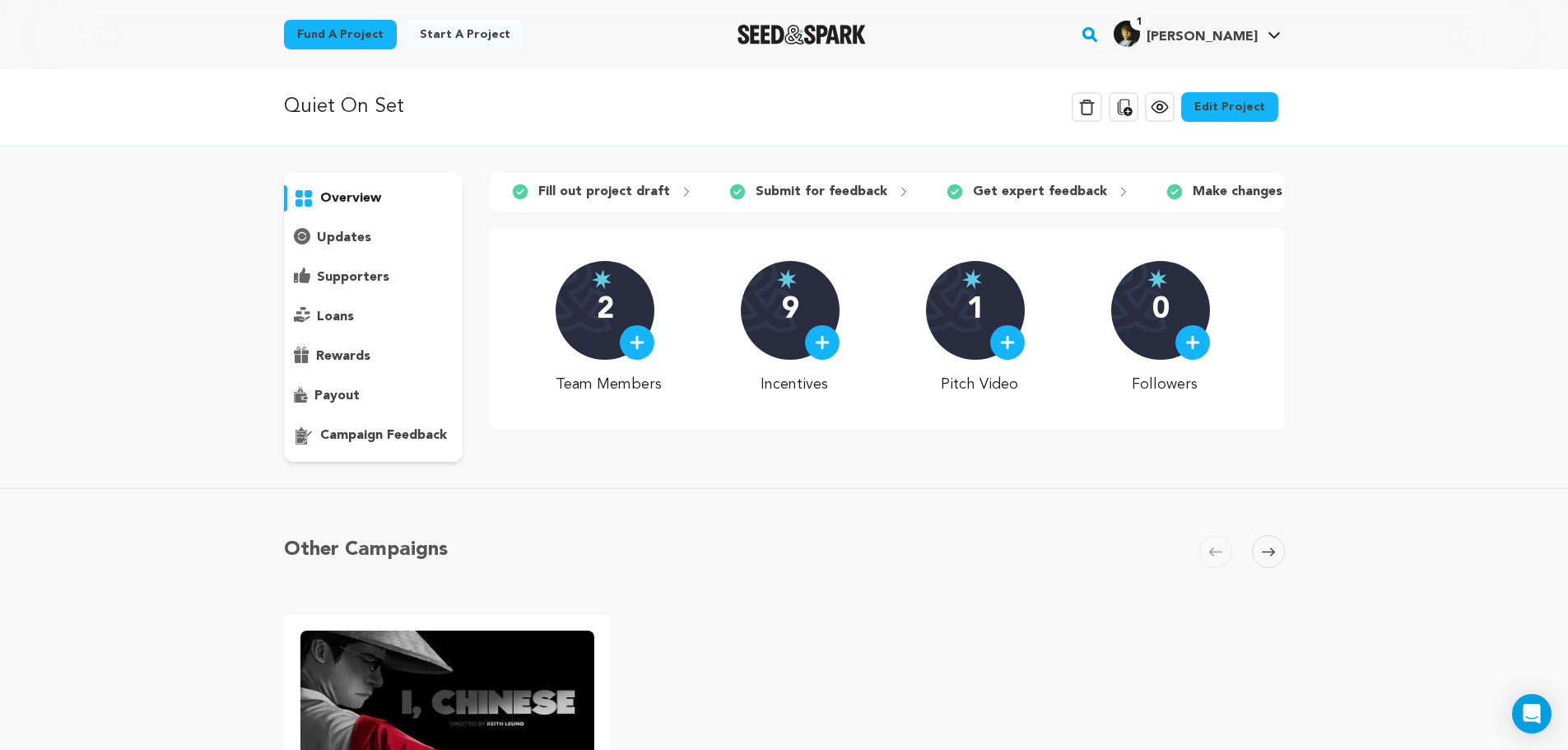
click at [1169, 101] on icon at bounding box center [1159, 107] width 19 height 19
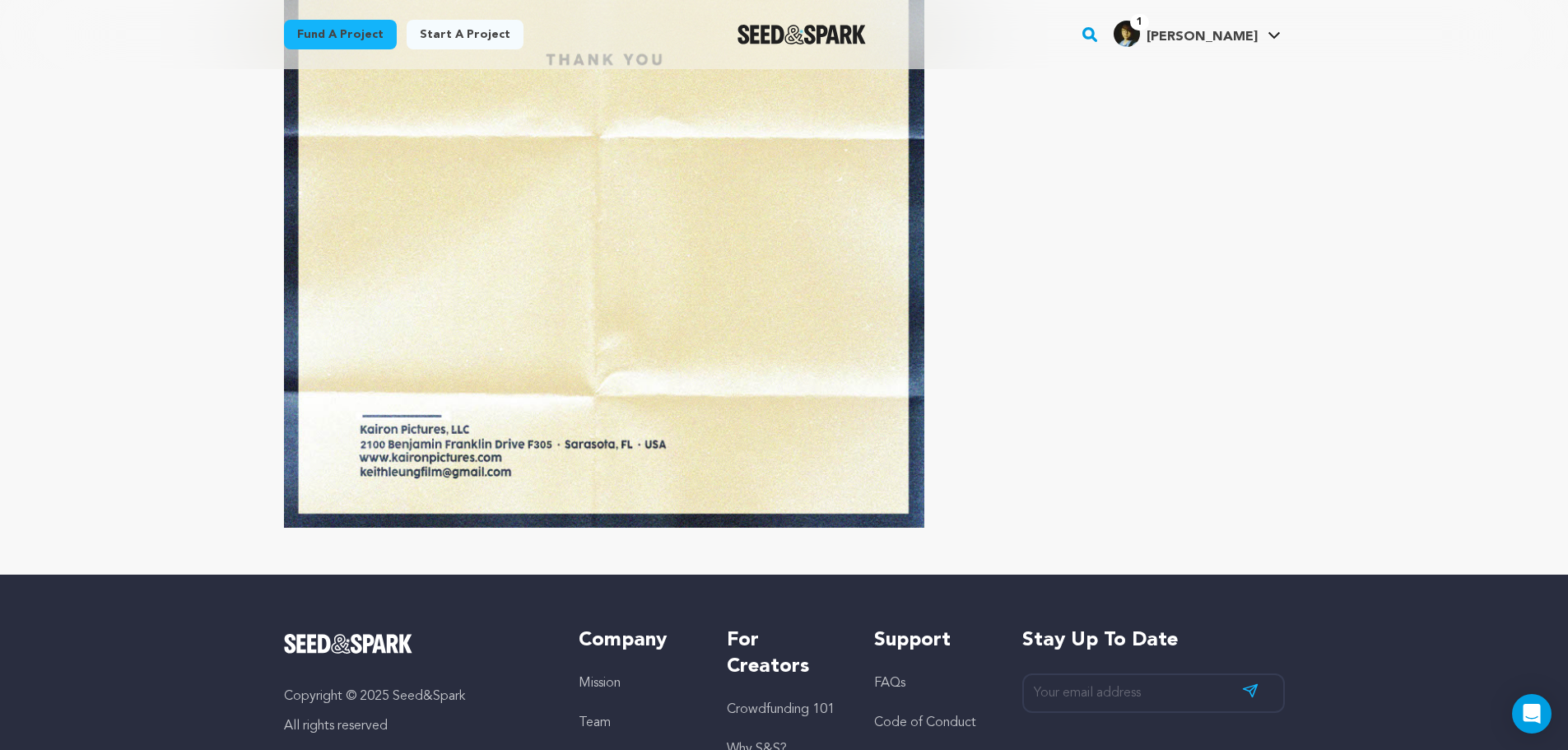
scroll to position [6121, 0]
